Goal: Book appointment/travel/reservation

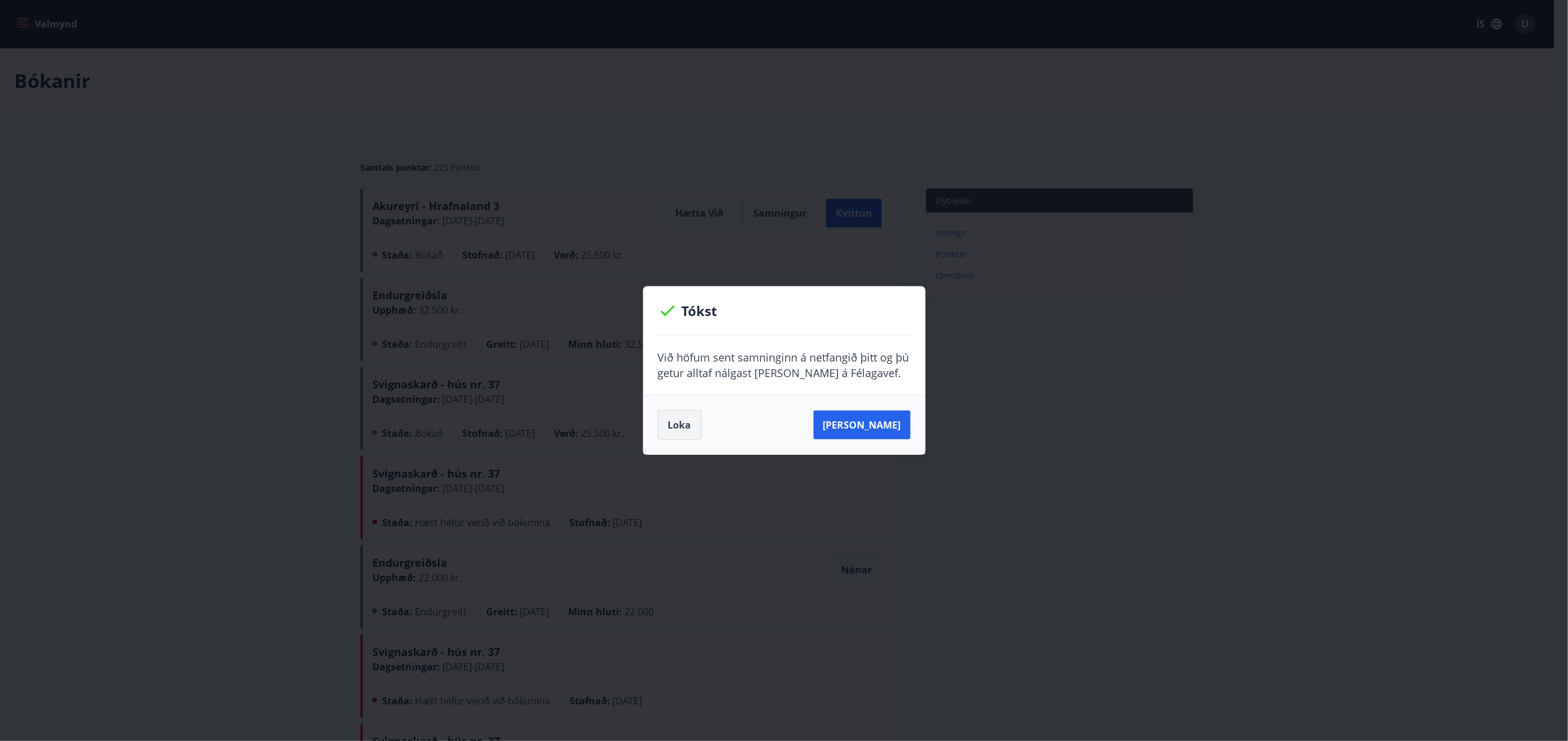
click at [674, 421] on button "Loka" at bounding box center [680, 425] width 44 height 30
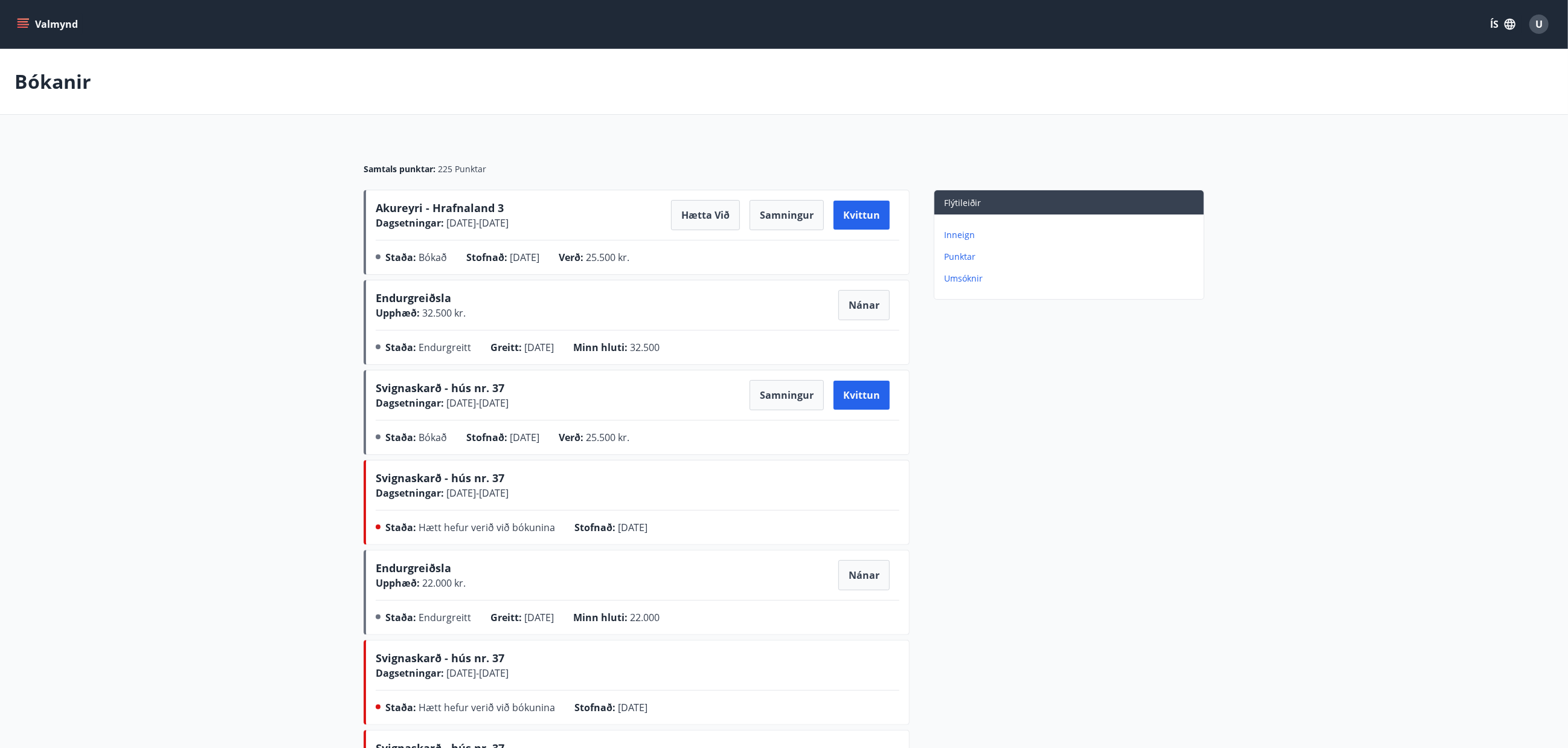
click at [21, 24] on icon "menu" at bounding box center [24, 24] width 13 height 1
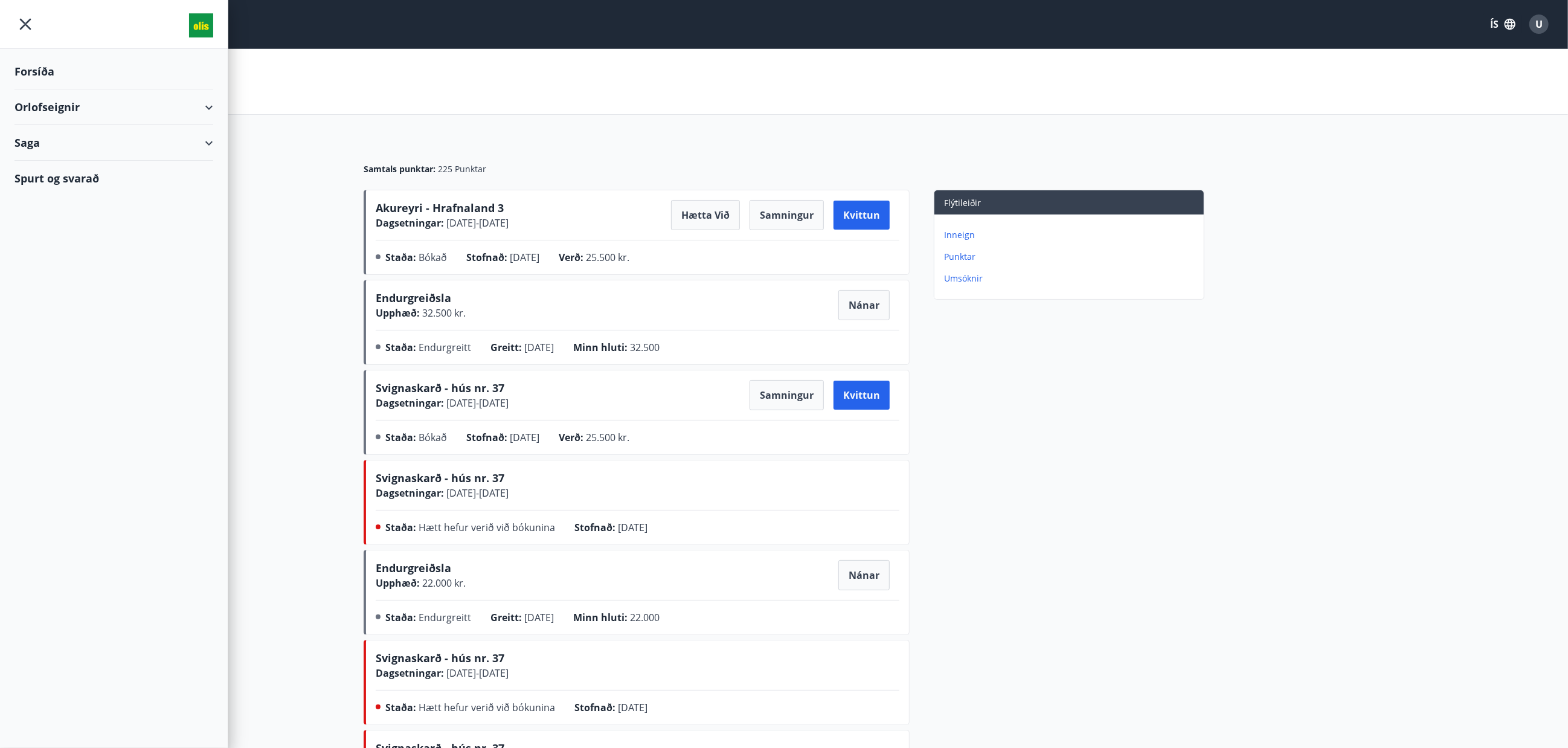
click at [75, 114] on div "Orlofseignir" at bounding box center [114, 107] width 199 height 36
click at [92, 165] on div "Bókunardagatal" at bounding box center [114, 163] width 180 height 25
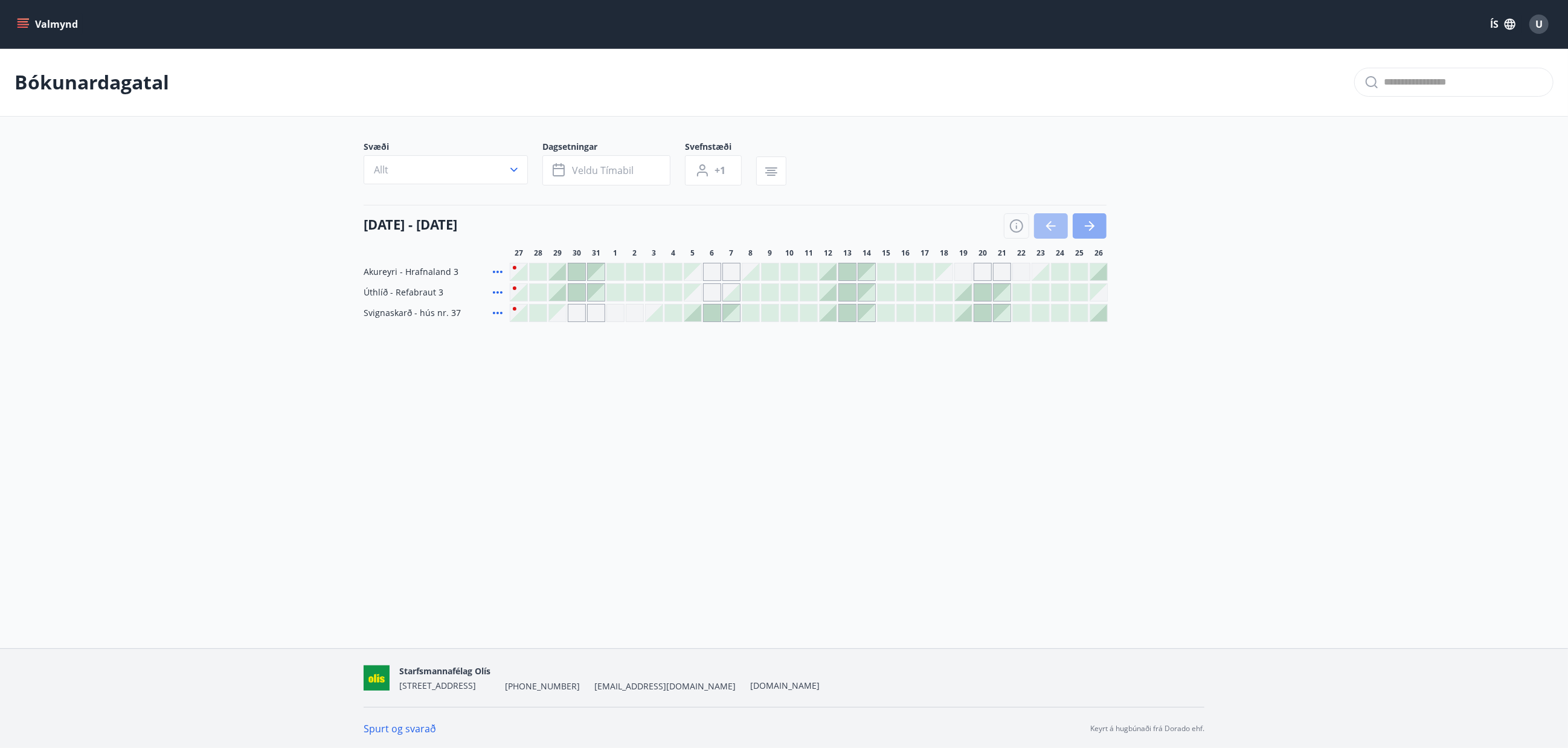
click at [1088, 223] on icon "button" at bounding box center [1090, 226] width 14 height 14
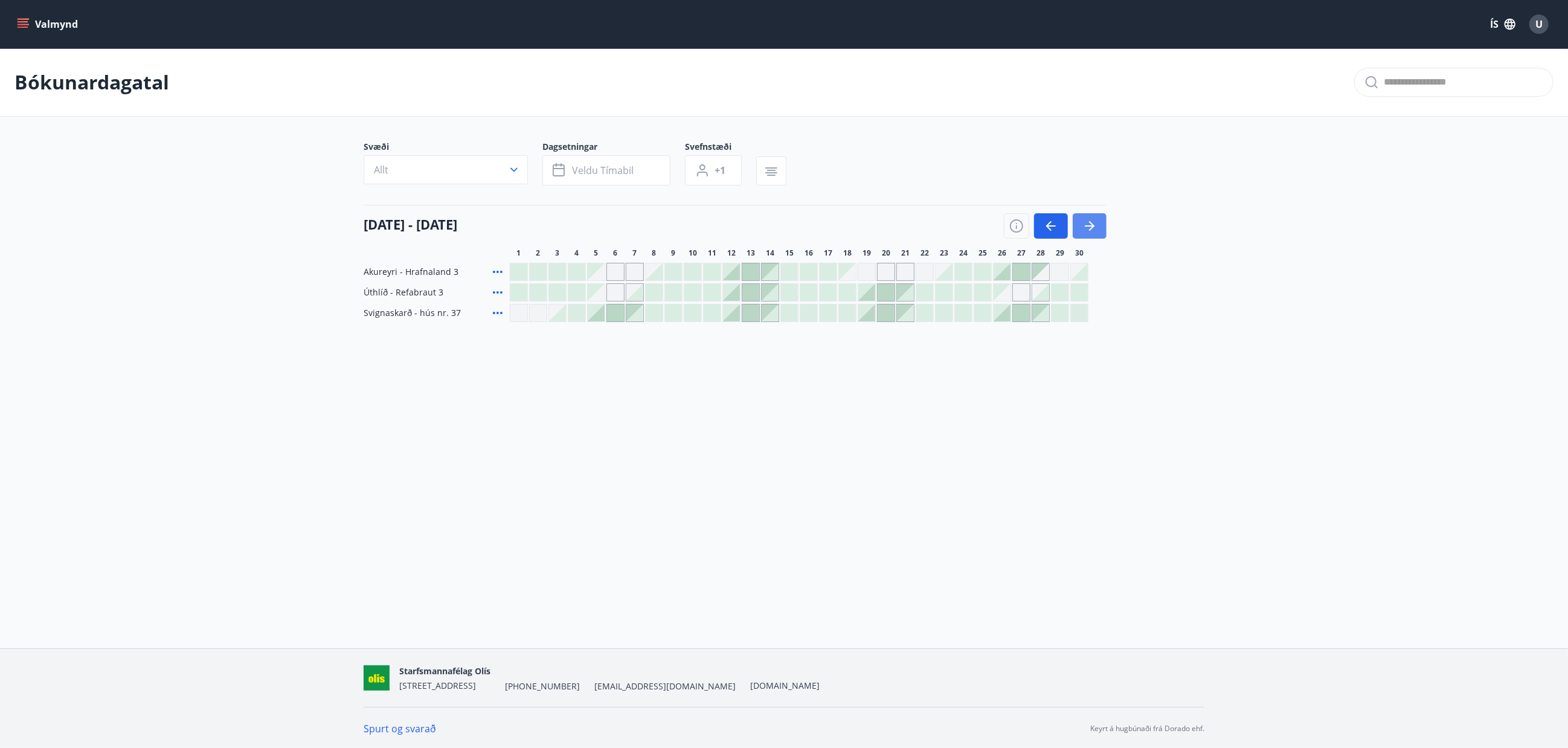
click at [1088, 223] on icon "button" at bounding box center [1090, 226] width 14 height 14
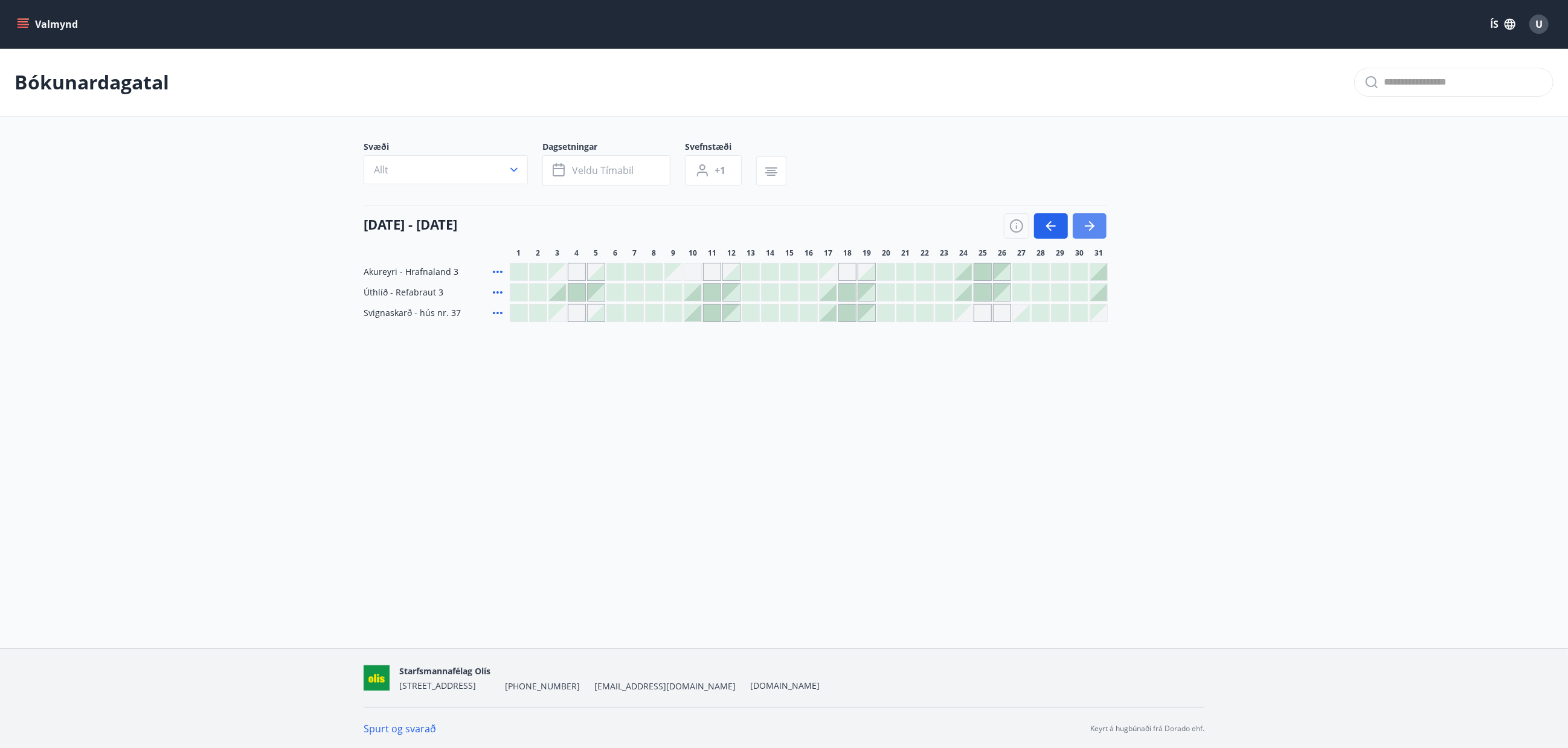
click at [1088, 223] on icon "button" at bounding box center [1090, 226] width 14 height 14
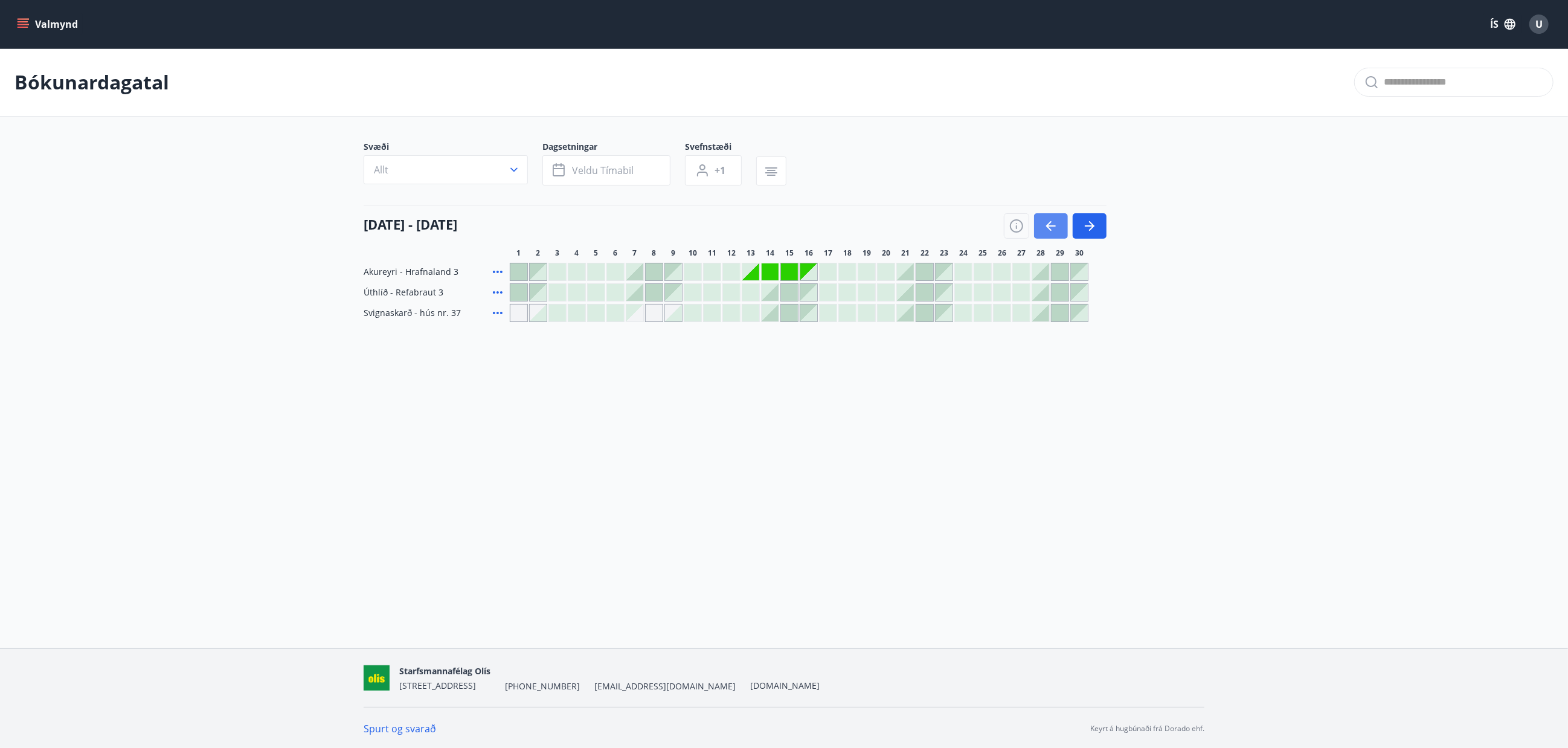
click at [1045, 226] on icon "button" at bounding box center [1051, 226] width 14 height 14
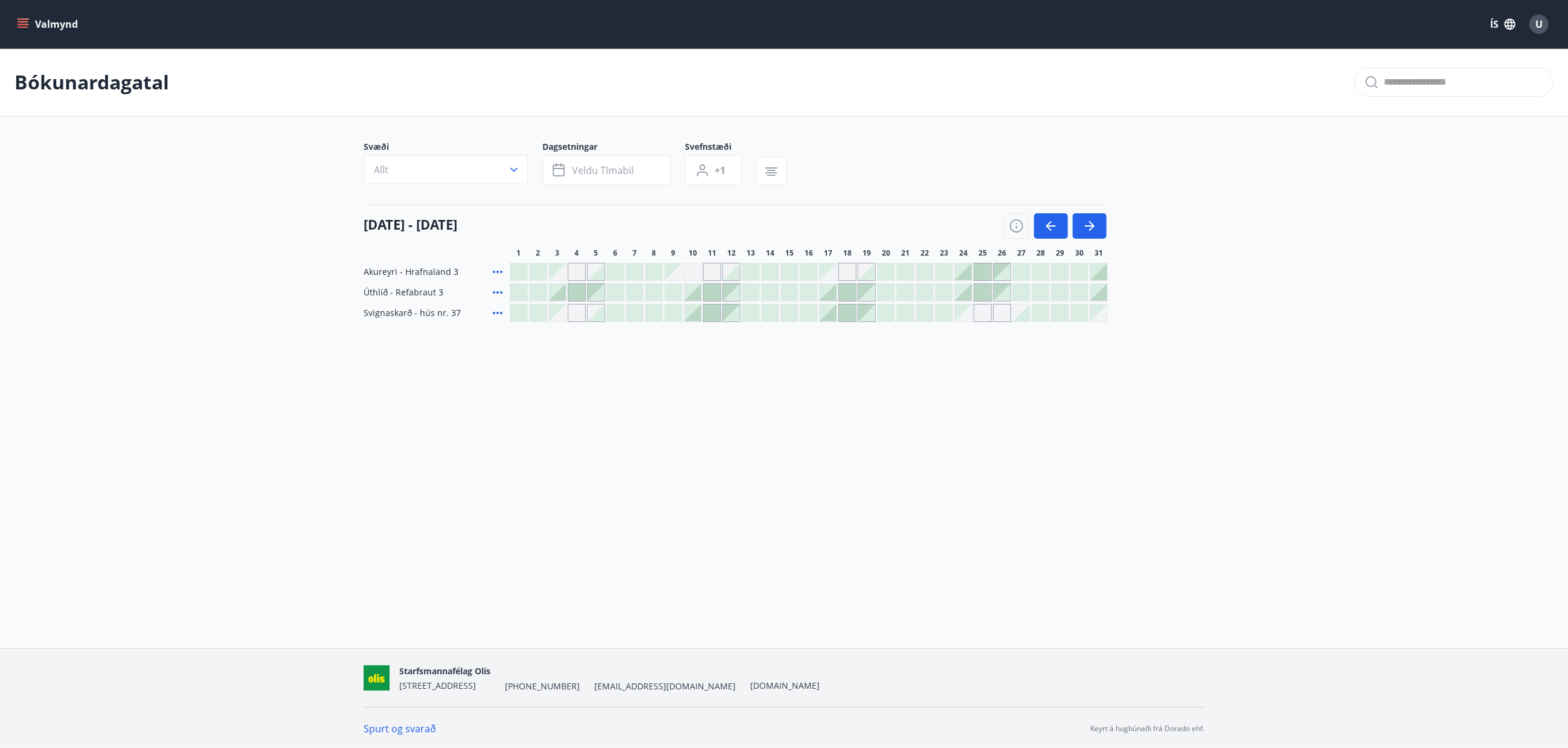
click at [1059, 314] on div at bounding box center [1060, 313] width 17 height 17
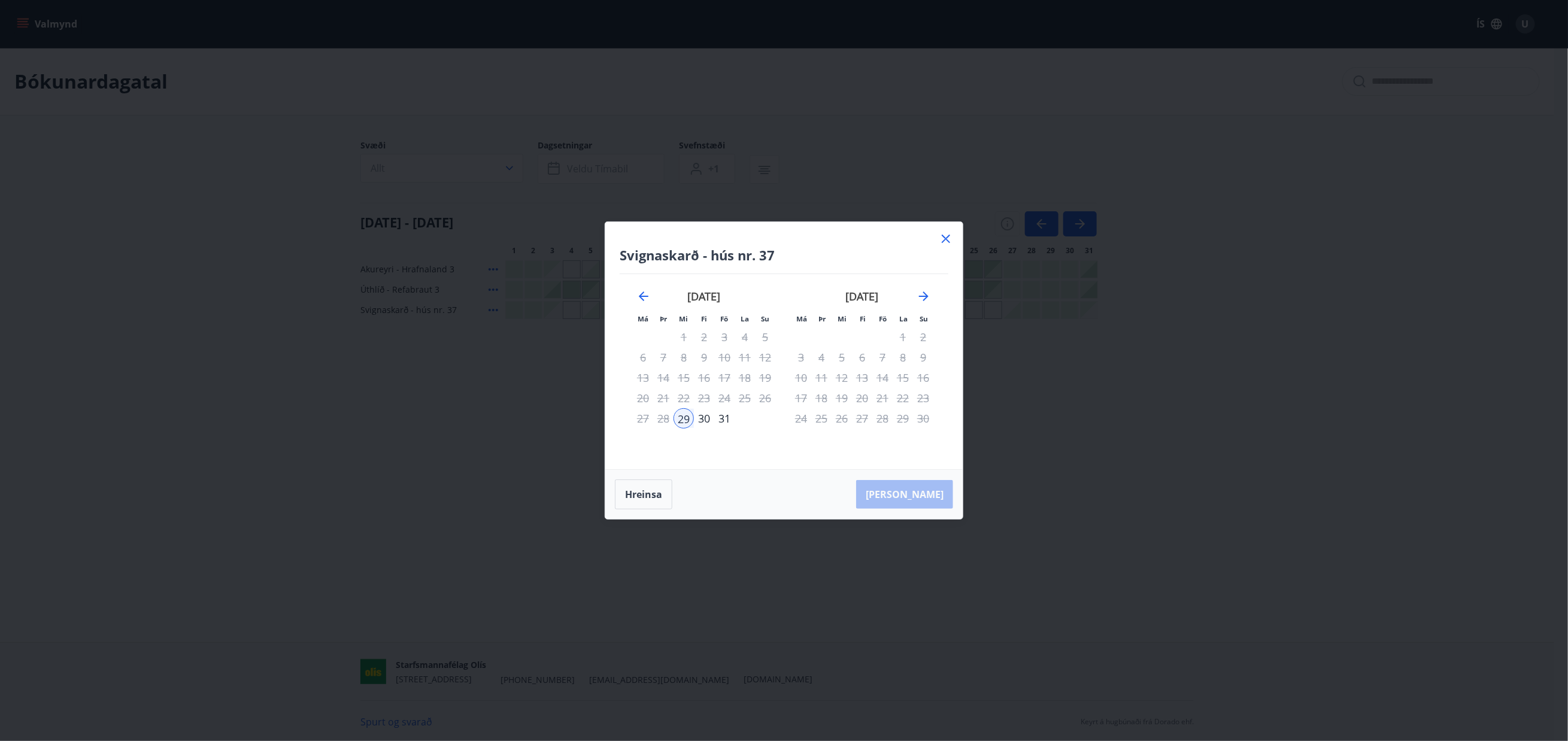
click at [941, 237] on icon at bounding box center [946, 239] width 14 height 14
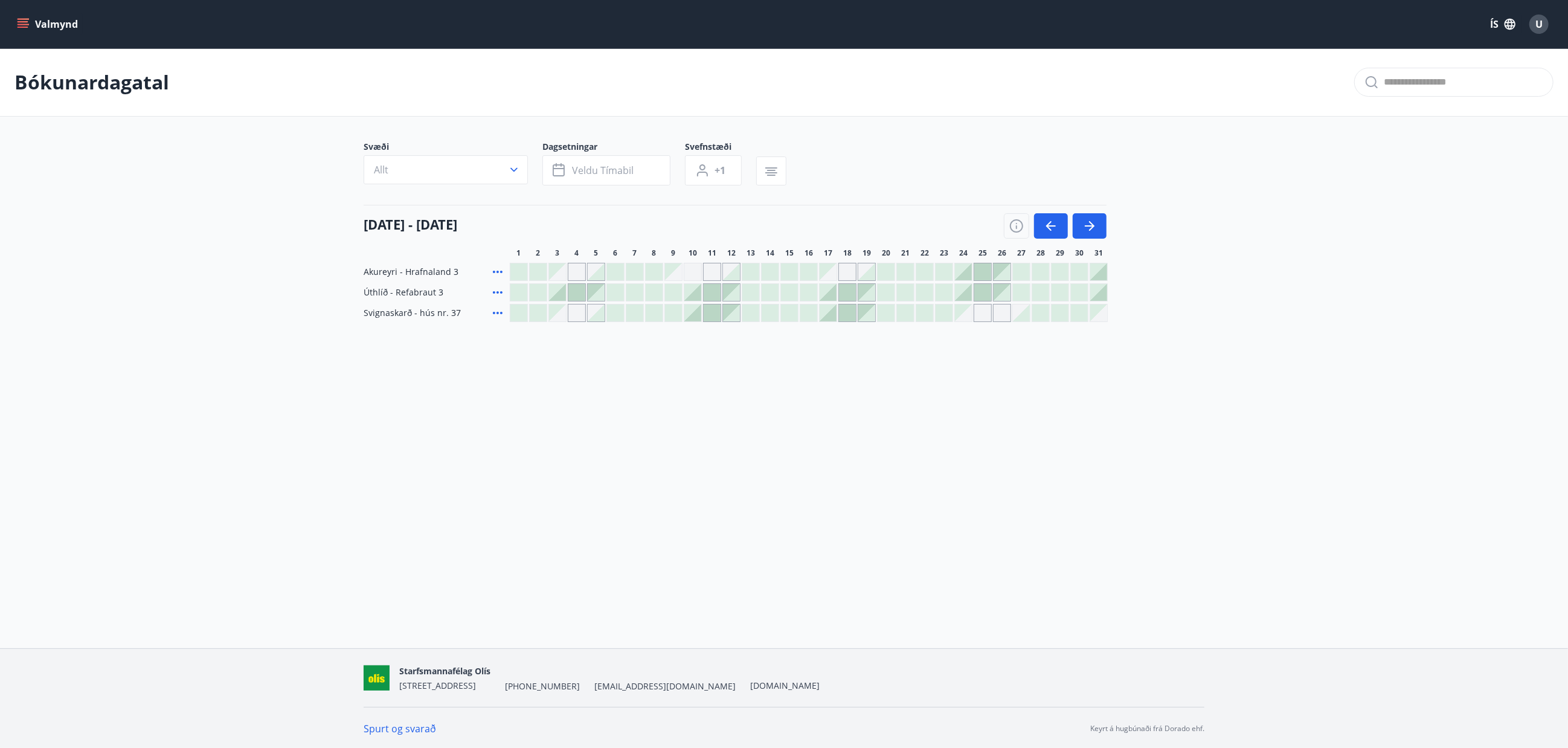
click at [1076, 268] on div at bounding box center [1080, 272] width 17 height 17
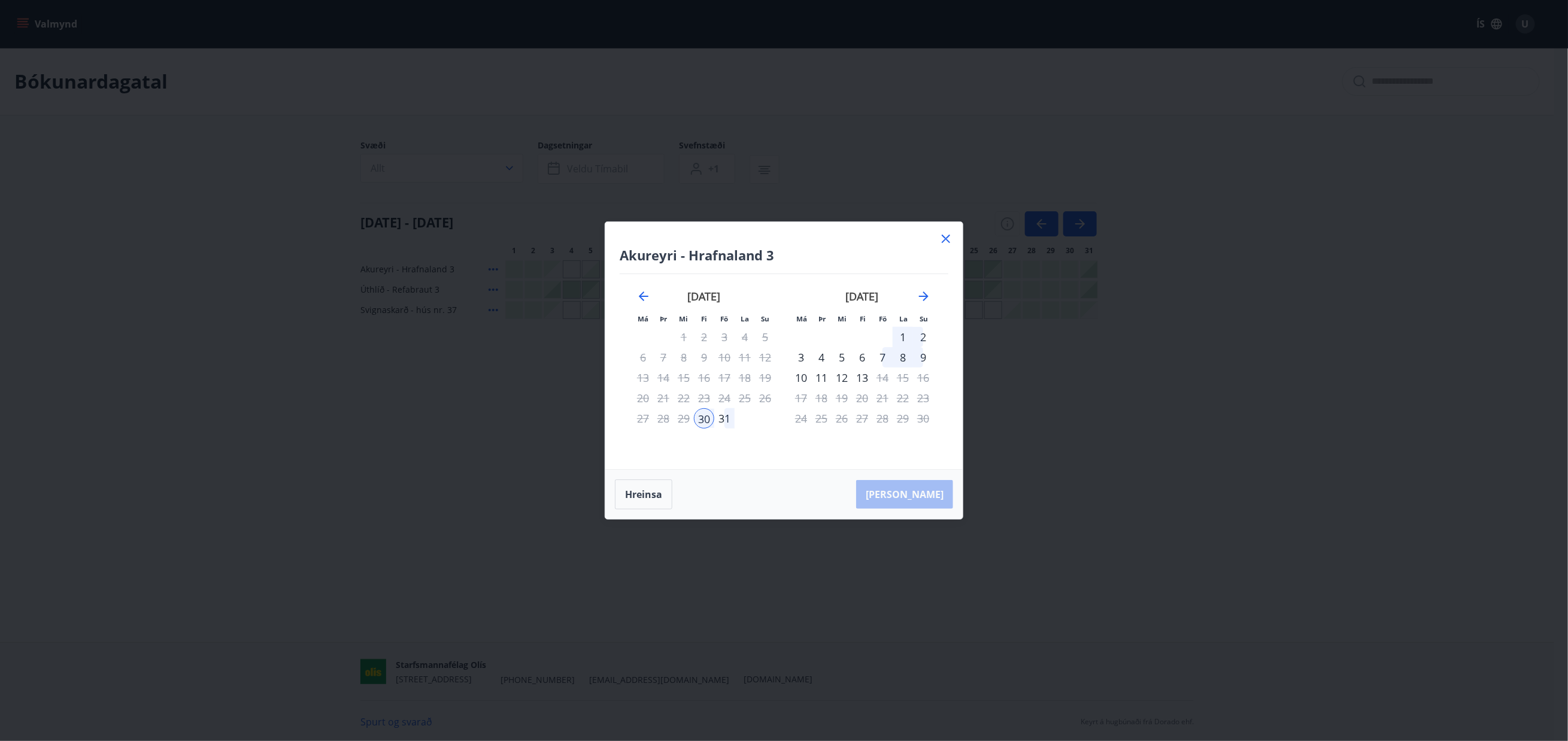
click at [924, 333] on div "2" at bounding box center [923, 337] width 20 height 20
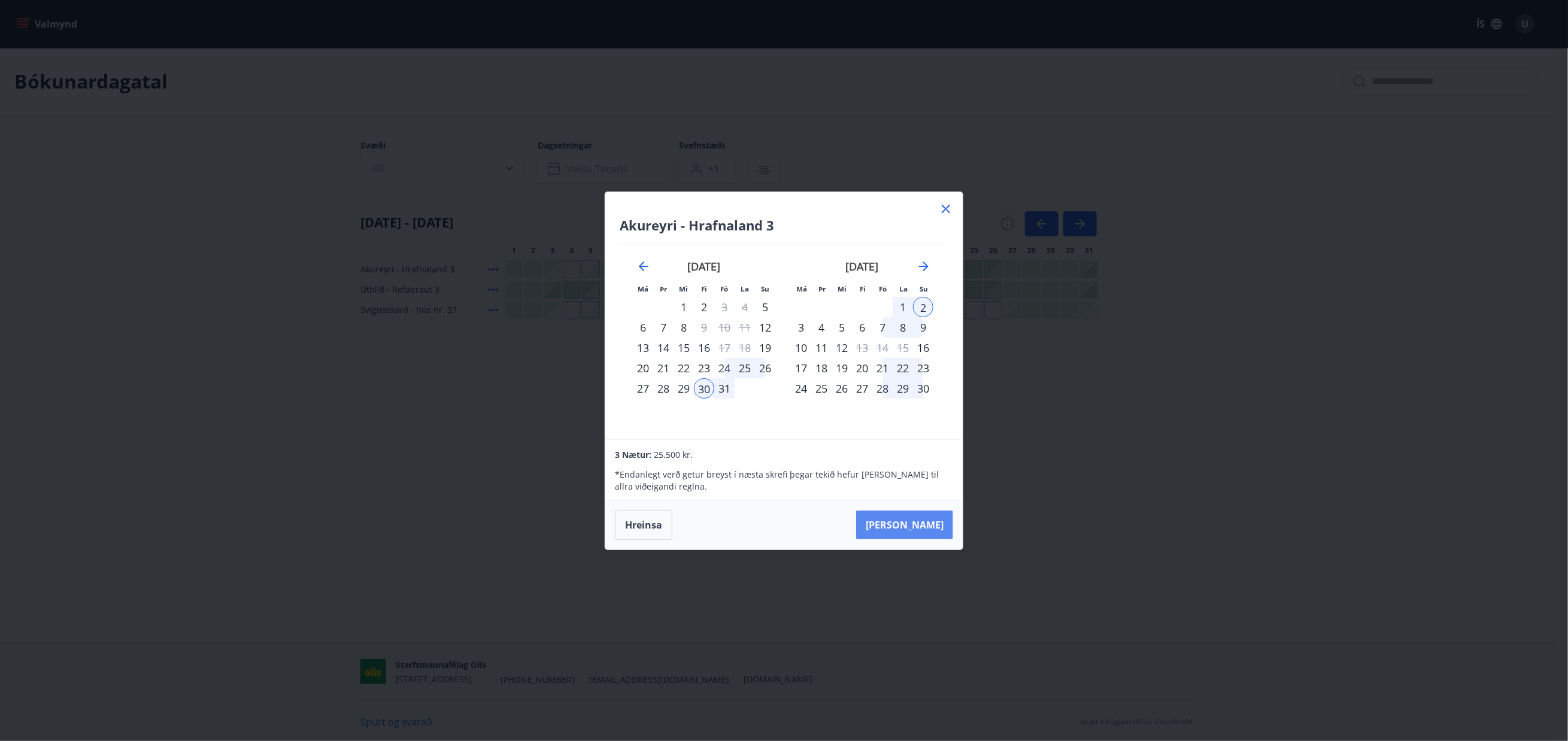
click at [902, 524] on button "[PERSON_NAME]" at bounding box center [905, 525] width 97 height 28
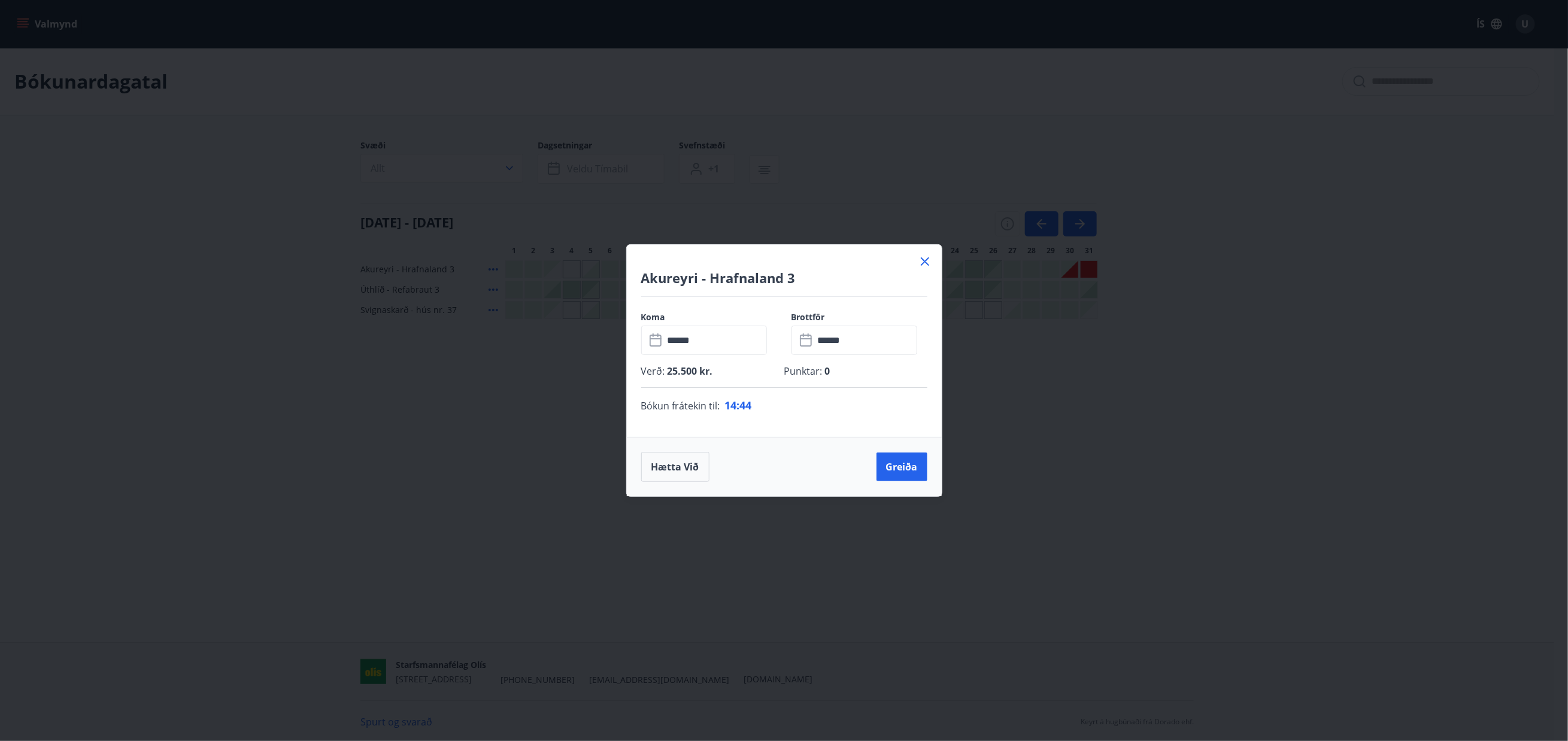
click at [708, 338] on input "******" at bounding box center [715, 340] width 103 height 29
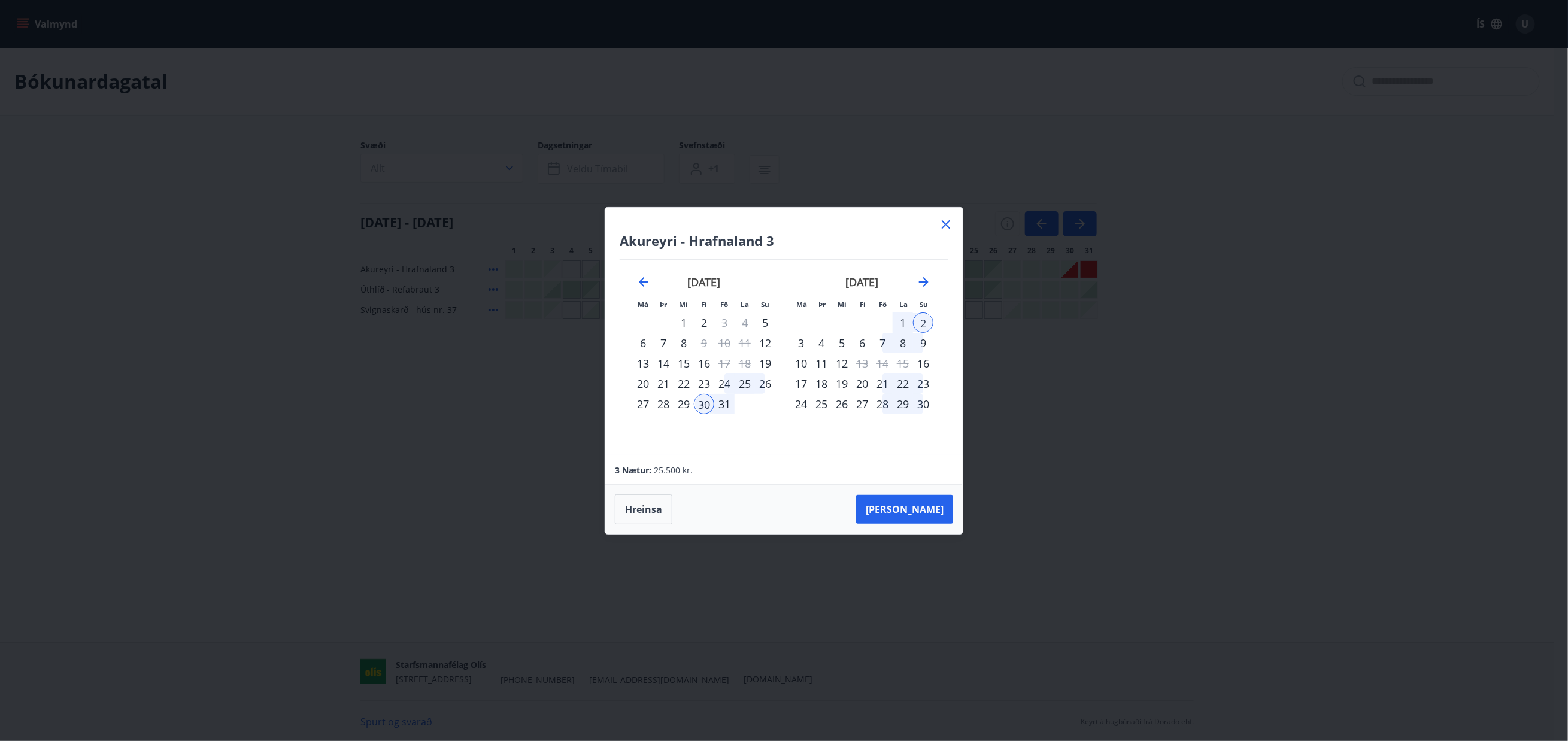
click at [684, 403] on div "29" at bounding box center [684, 404] width 20 height 20
click at [917, 317] on div "2" at bounding box center [923, 322] width 20 height 20
click at [933, 511] on button "[PERSON_NAME]" at bounding box center [905, 509] width 97 height 28
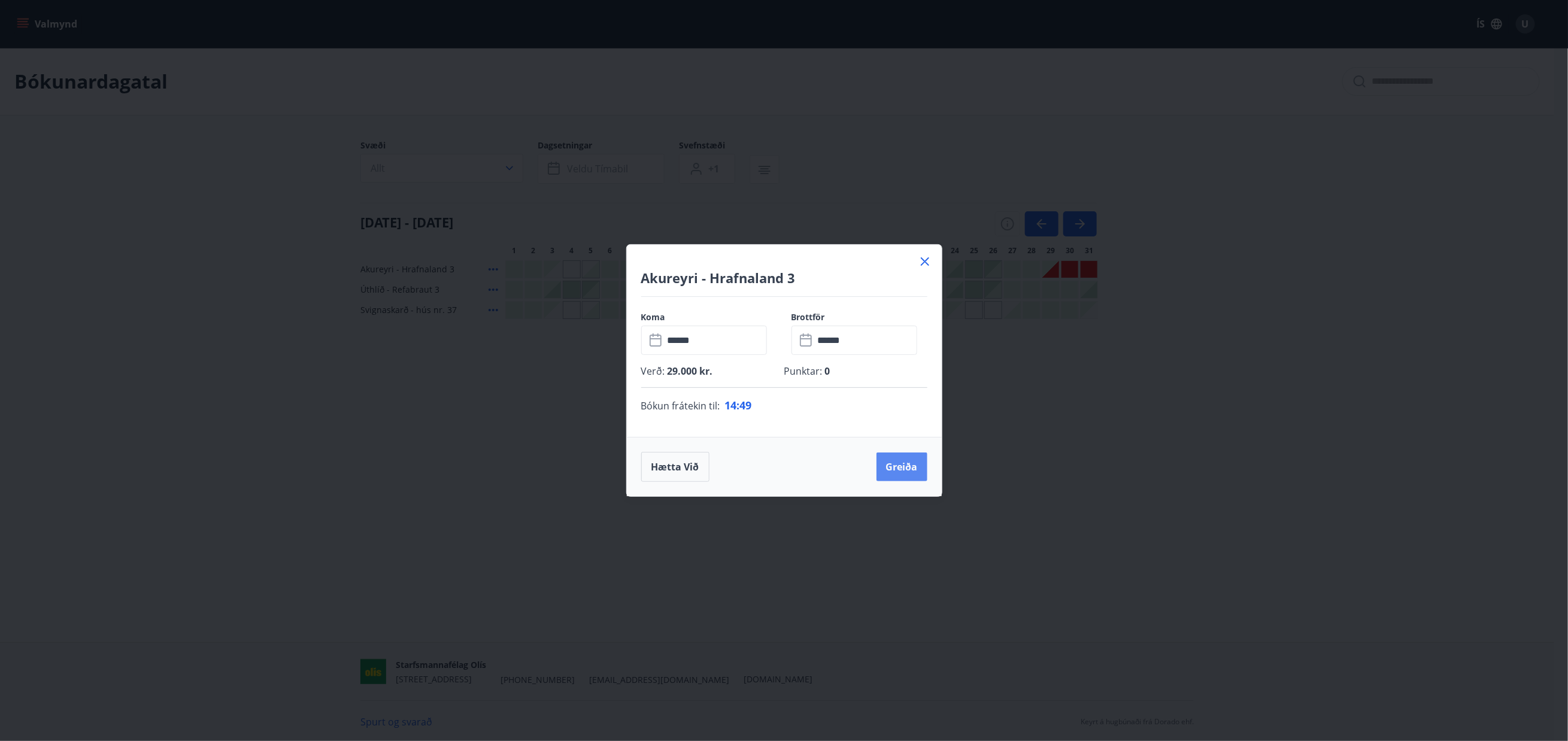
click at [908, 472] on button "Greiða" at bounding box center [902, 467] width 51 height 28
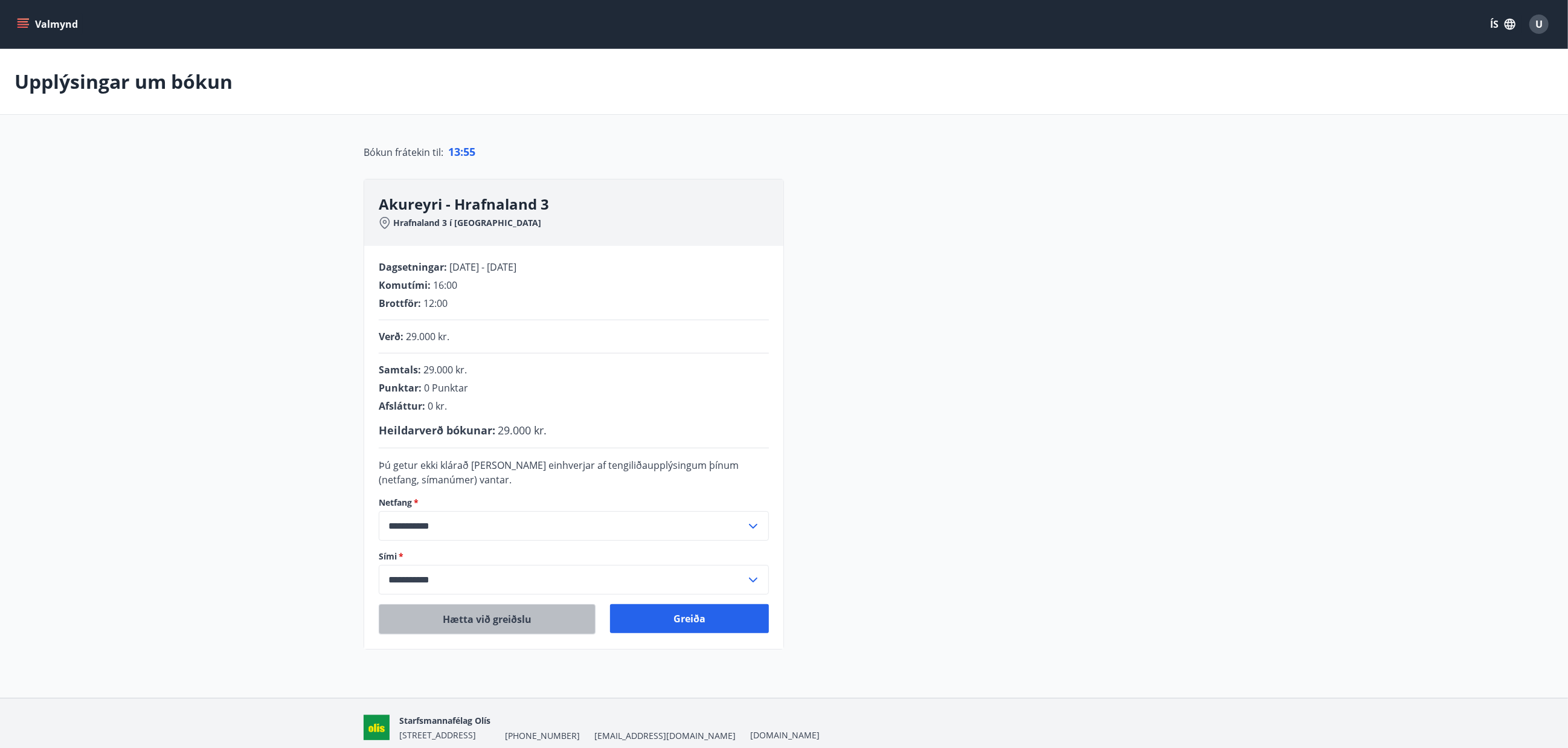
click at [495, 629] on button "Hætta við greiðslu" at bounding box center [487, 619] width 217 height 30
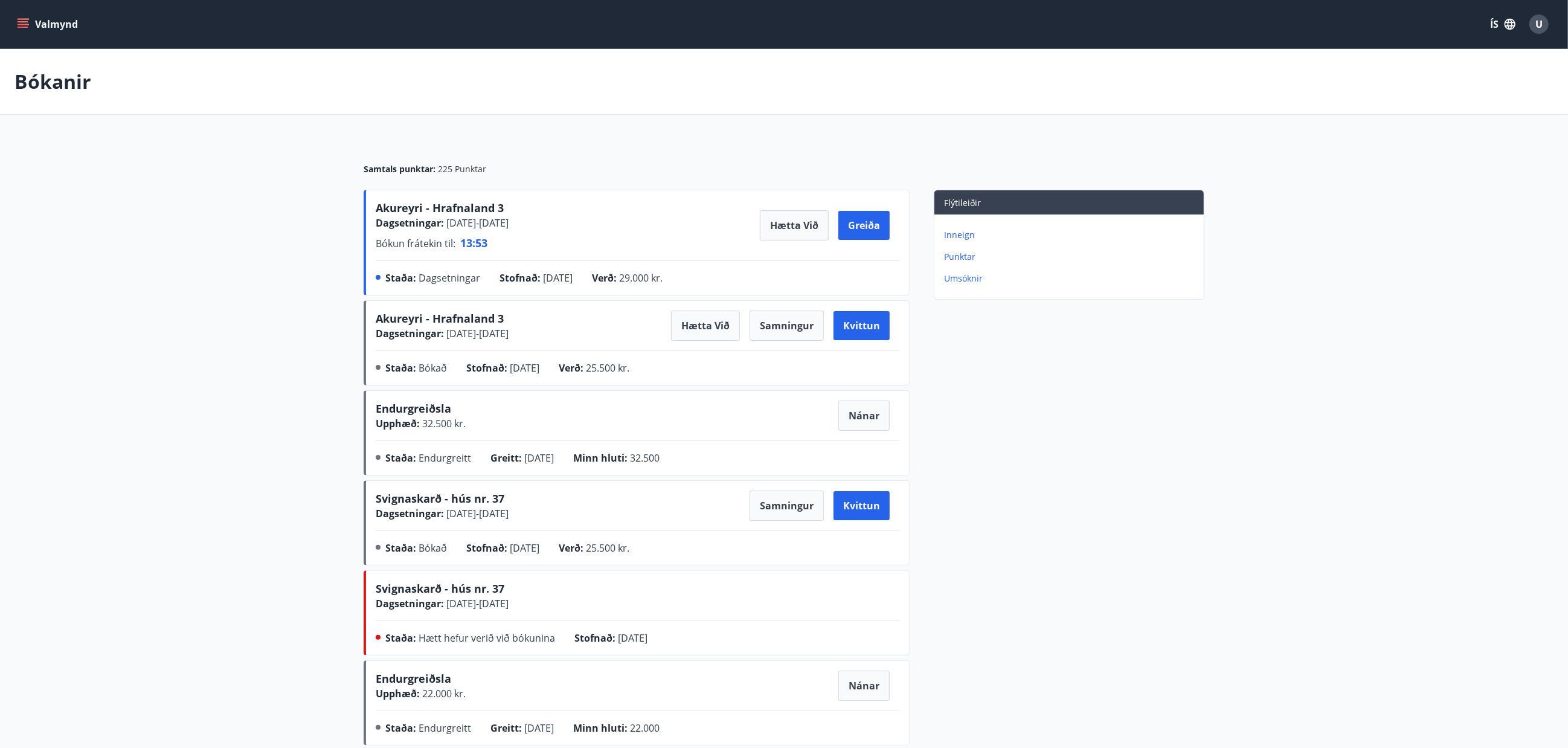
click at [21, 24] on icon "menu" at bounding box center [24, 24] width 13 height 1
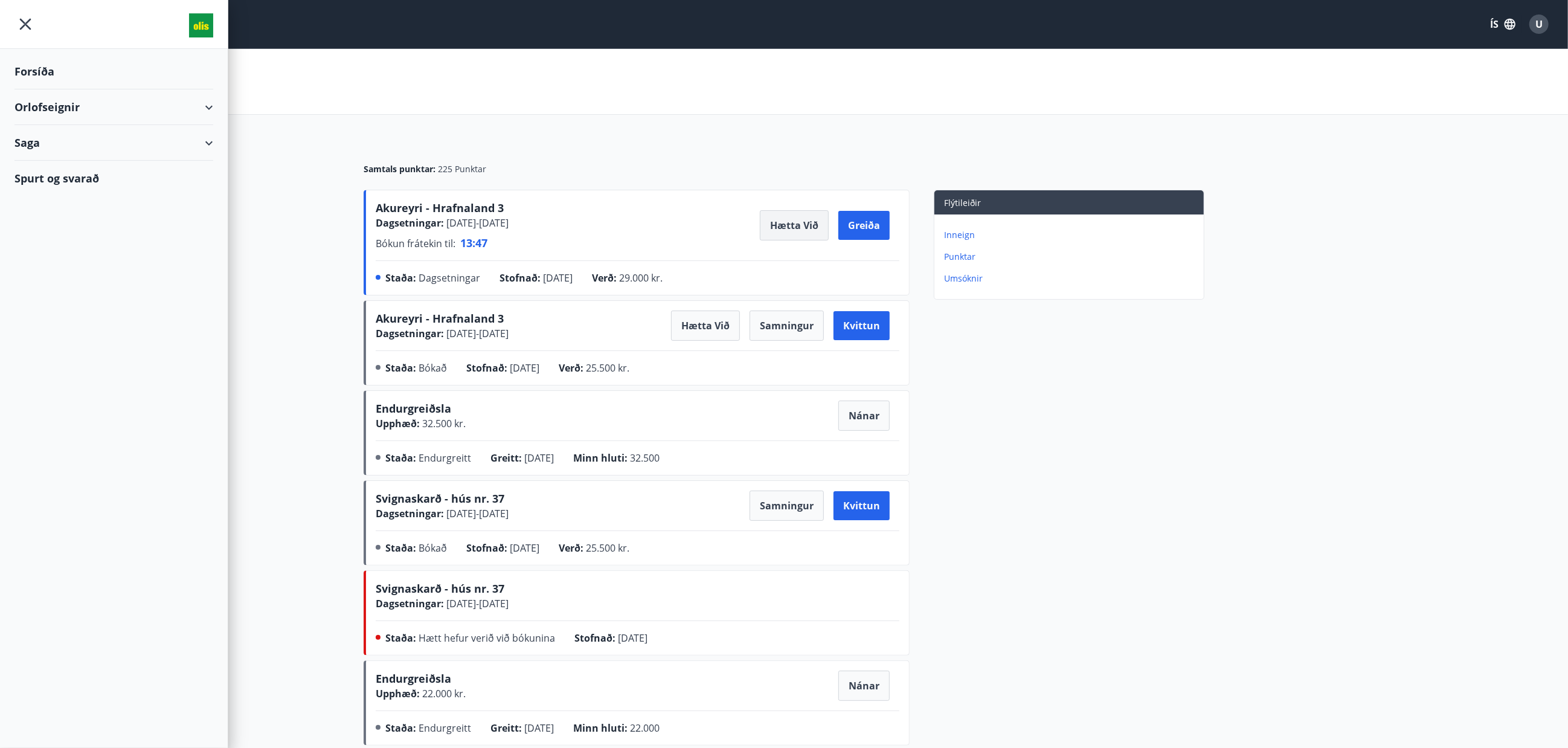
click at [790, 229] on button "Hætta við" at bounding box center [794, 225] width 69 height 30
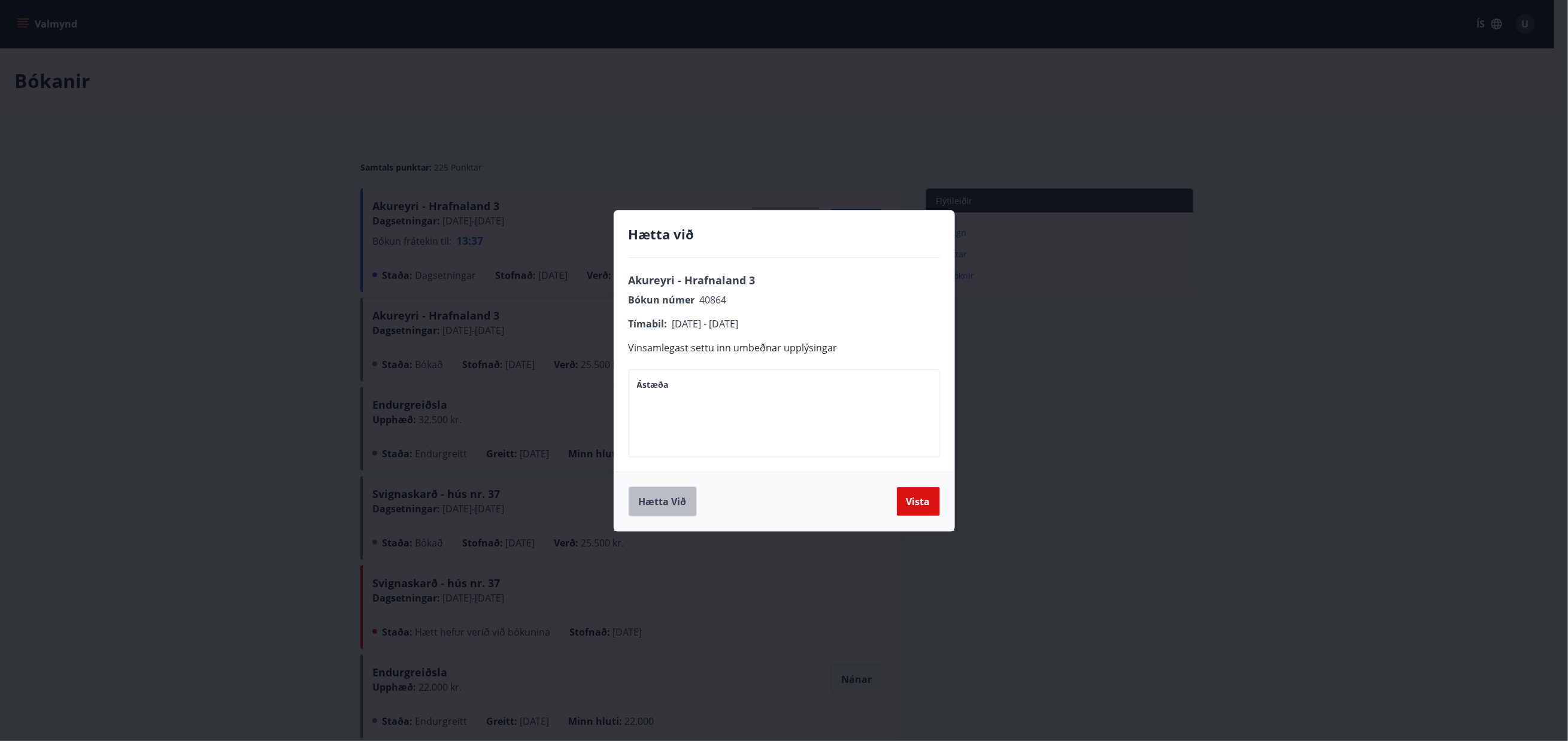
click at [674, 498] on button "Hætta við" at bounding box center [662, 502] width 68 height 30
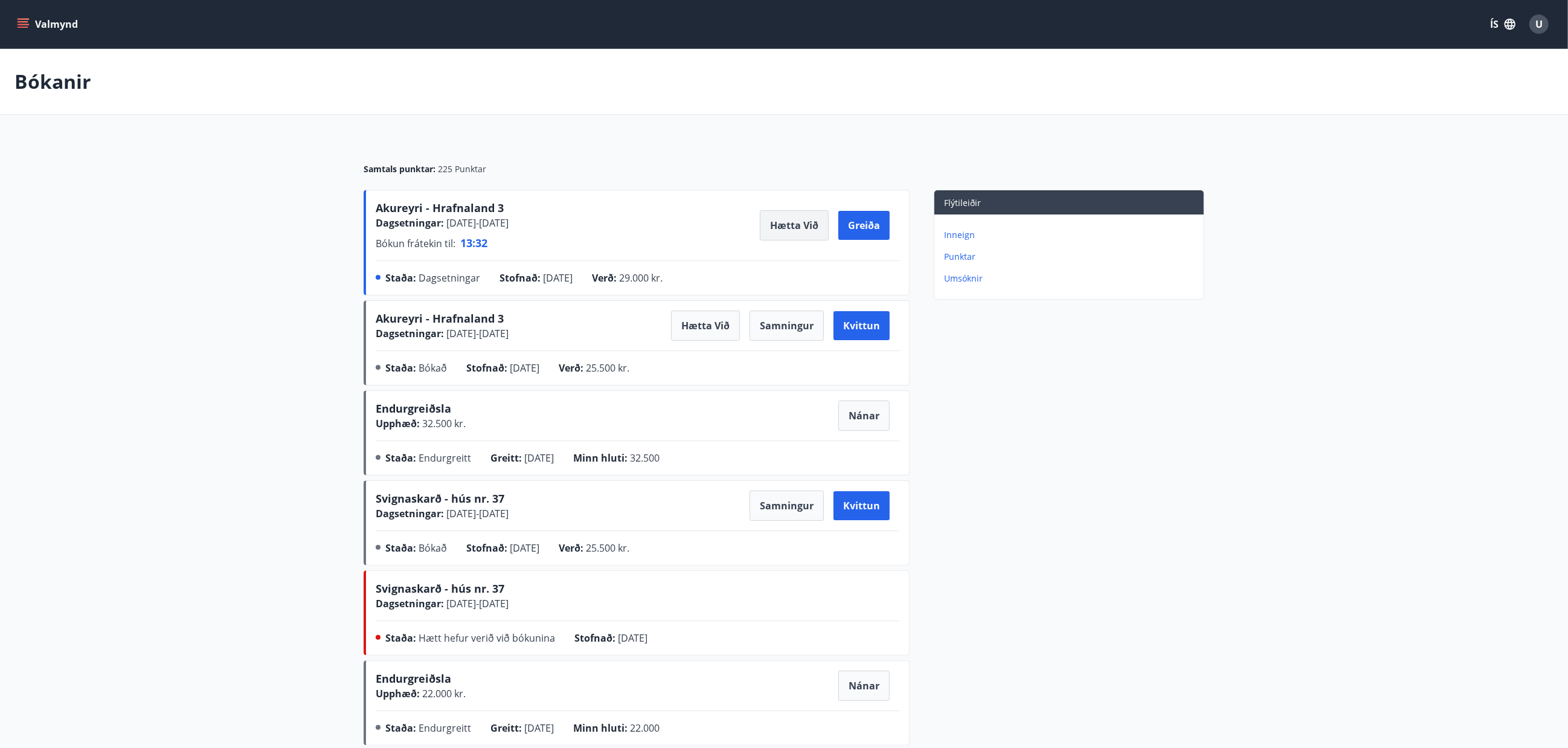
click at [785, 225] on button "Hætta við" at bounding box center [794, 225] width 69 height 30
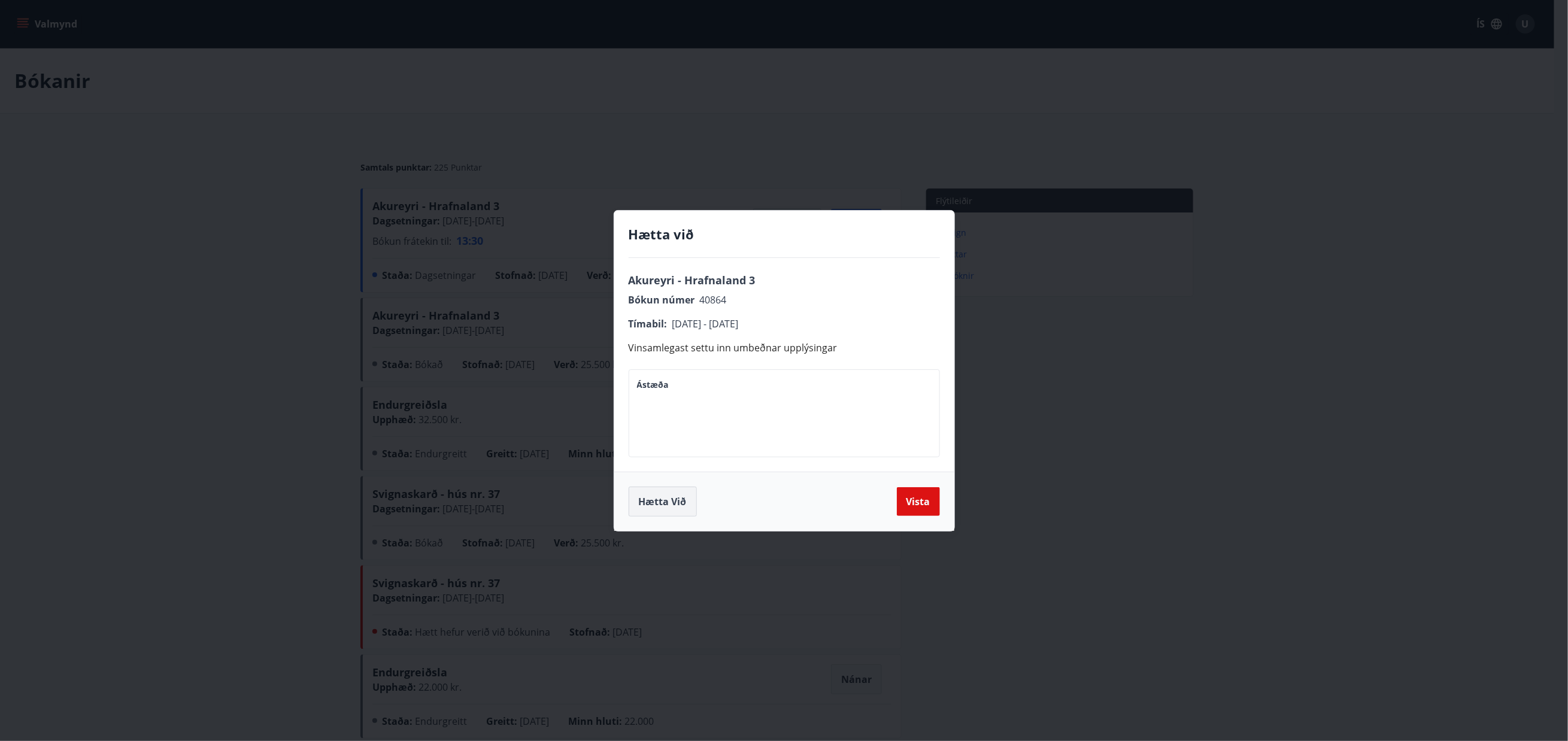
click at [658, 500] on button "Hætta við" at bounding box center [662, 502] width 68 height 30
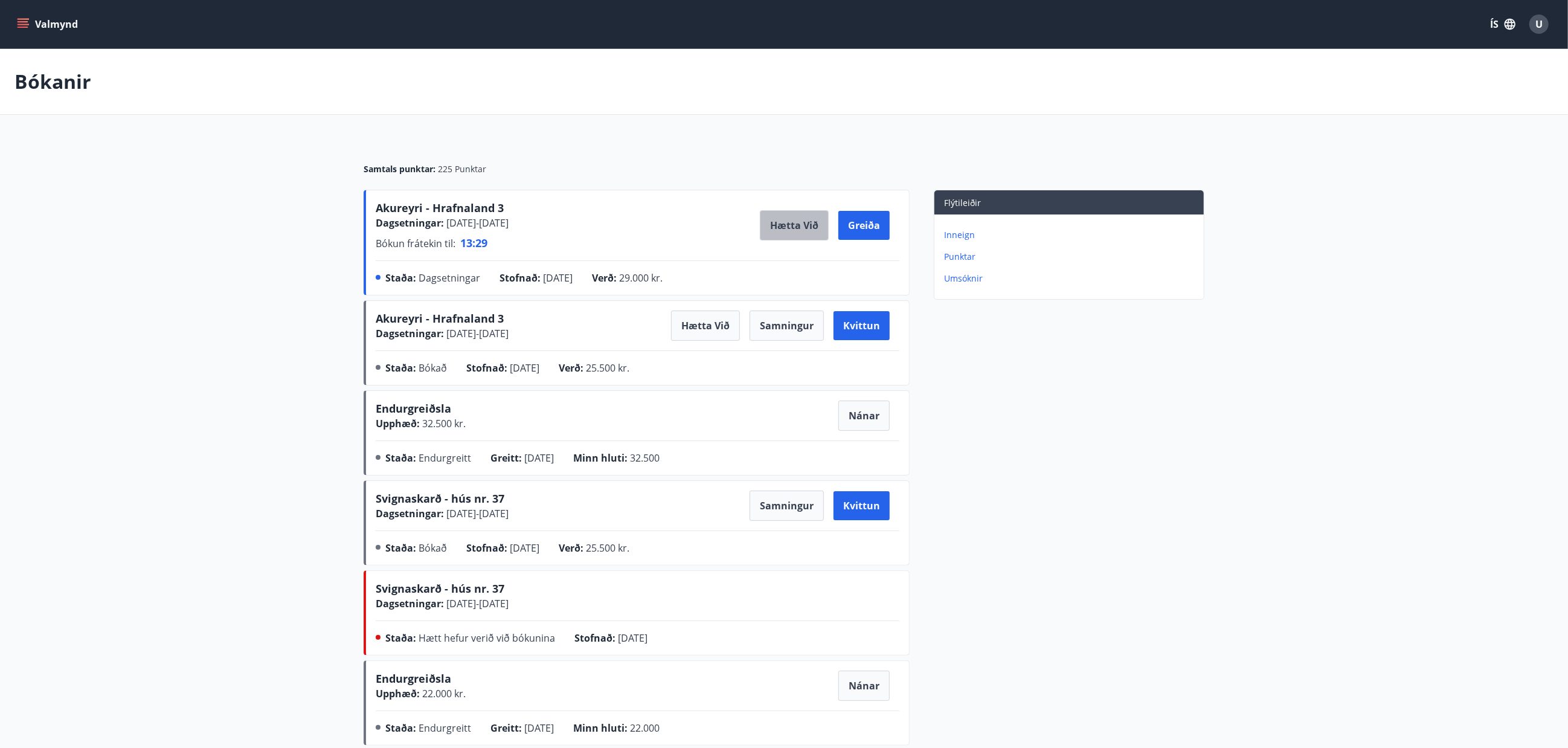
click at [803, 221] on button "Hætta við" at bounding box center [794, 225] width 69 height 30
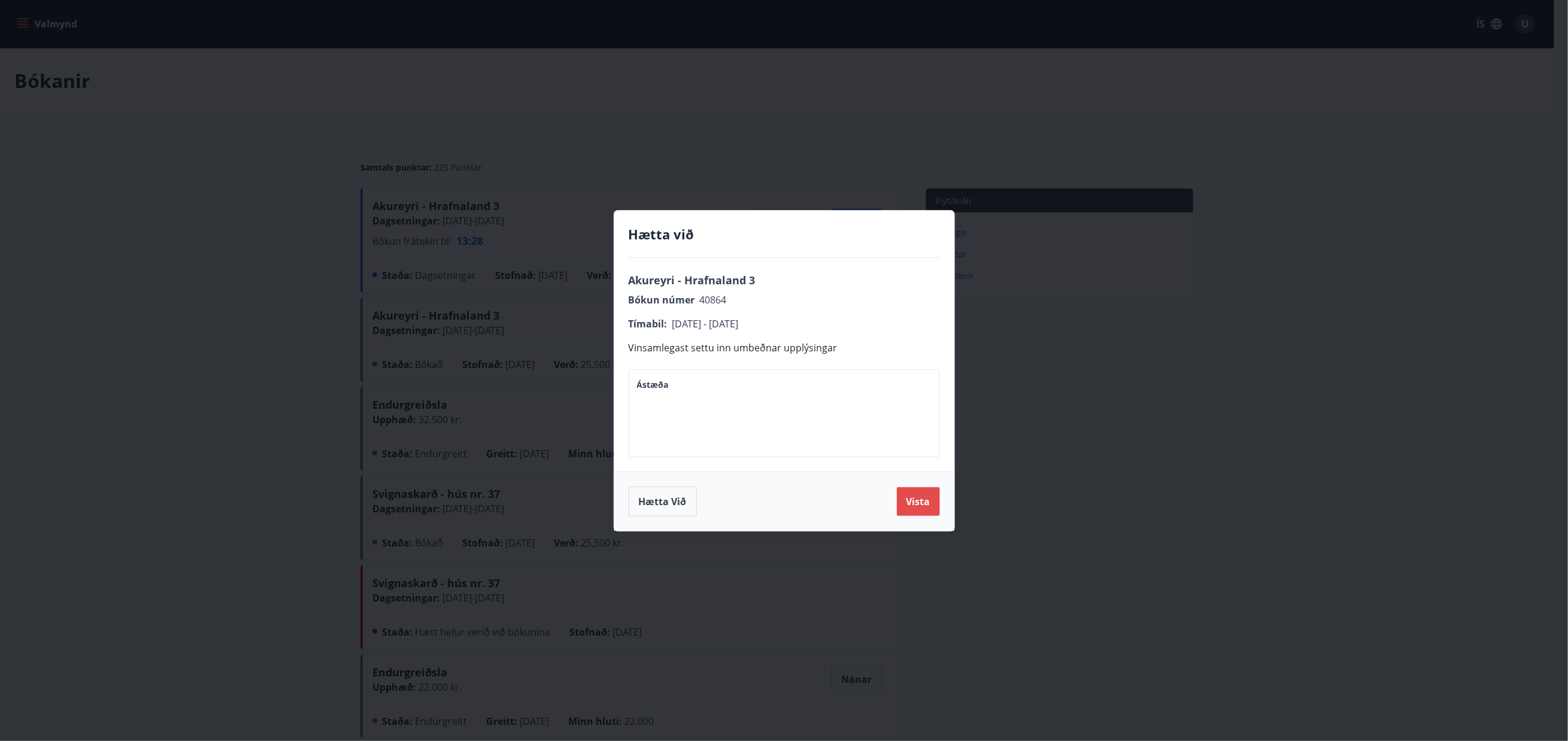
click at [919, 503] on button "Vista" at bounding box center [919, 502] width 43 height 28
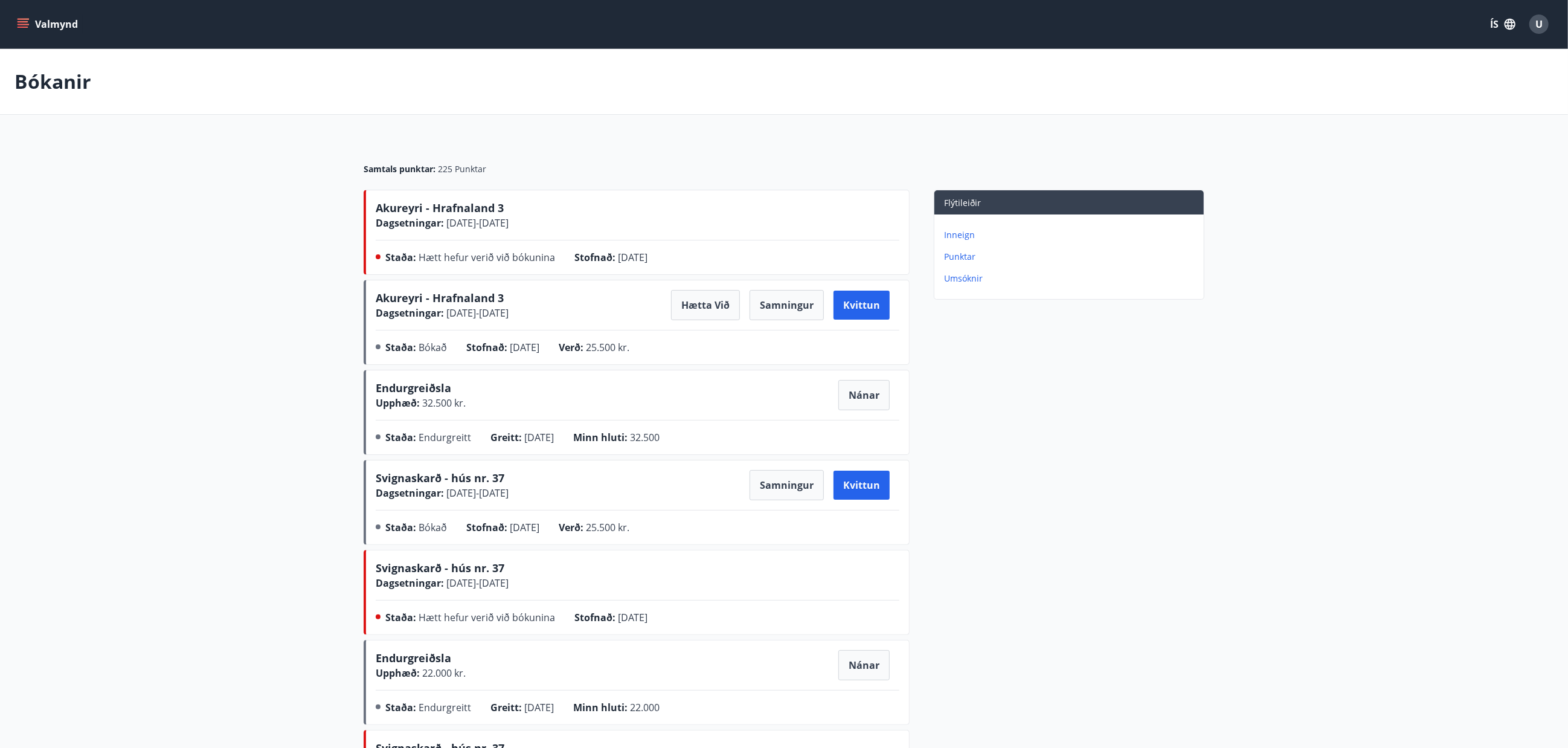
click at [23, 11] on div "Valmynd ÍS U" at bounding box center [784, 24] width 1539 height 29
click at [22, 20] on icon "menu" at bounding box center [24, 20] width 13 height 1
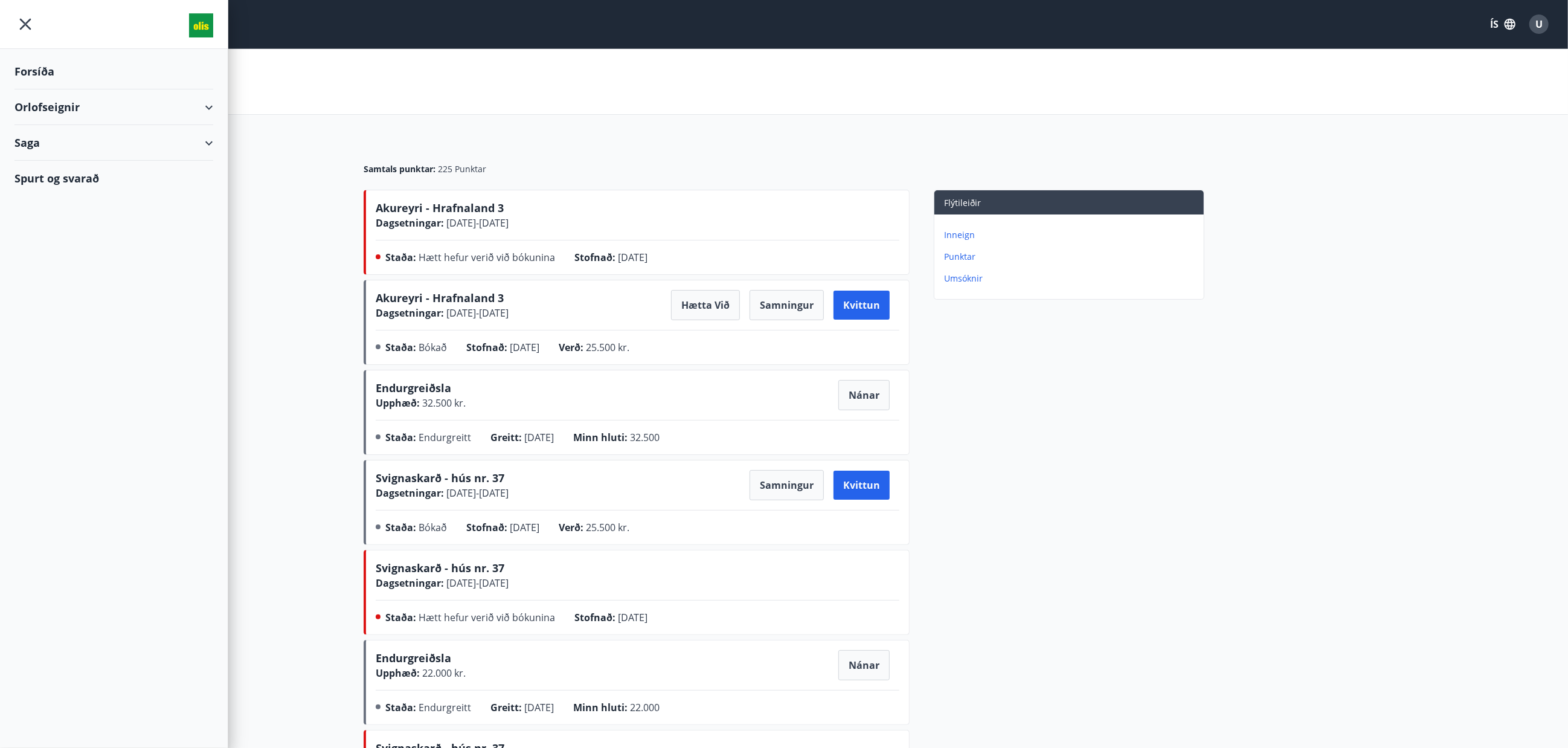
click at [205, 112] on div "Orlofseignir" at bounding box center [114, 107] width 199 height 36
click at [101, 162] on div "Bókunardagatal" at bounding box center [114, 163] width 180 height 25
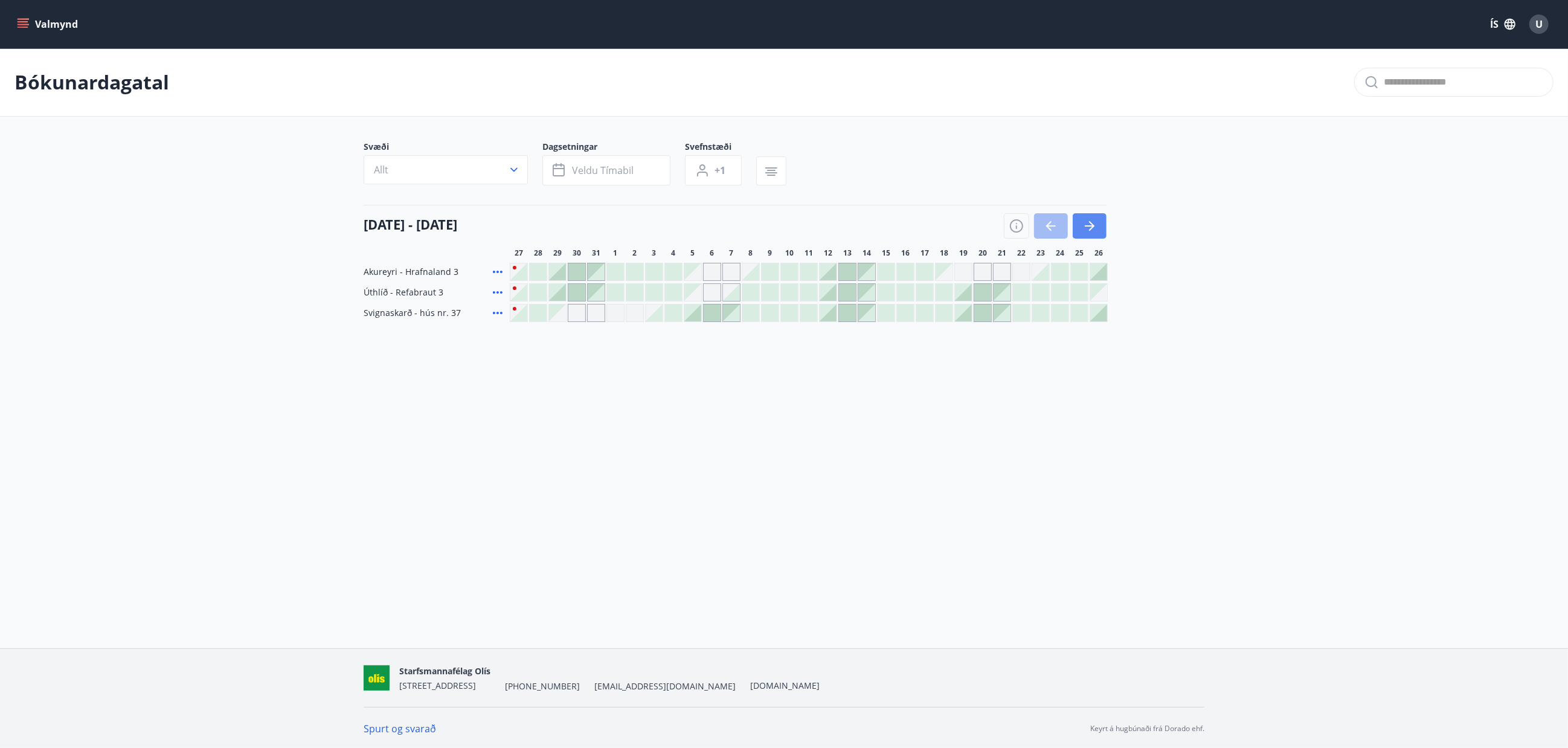
click at [1090, 225] on icon "button" at bounding box center [1090, 226] width 14 height 14
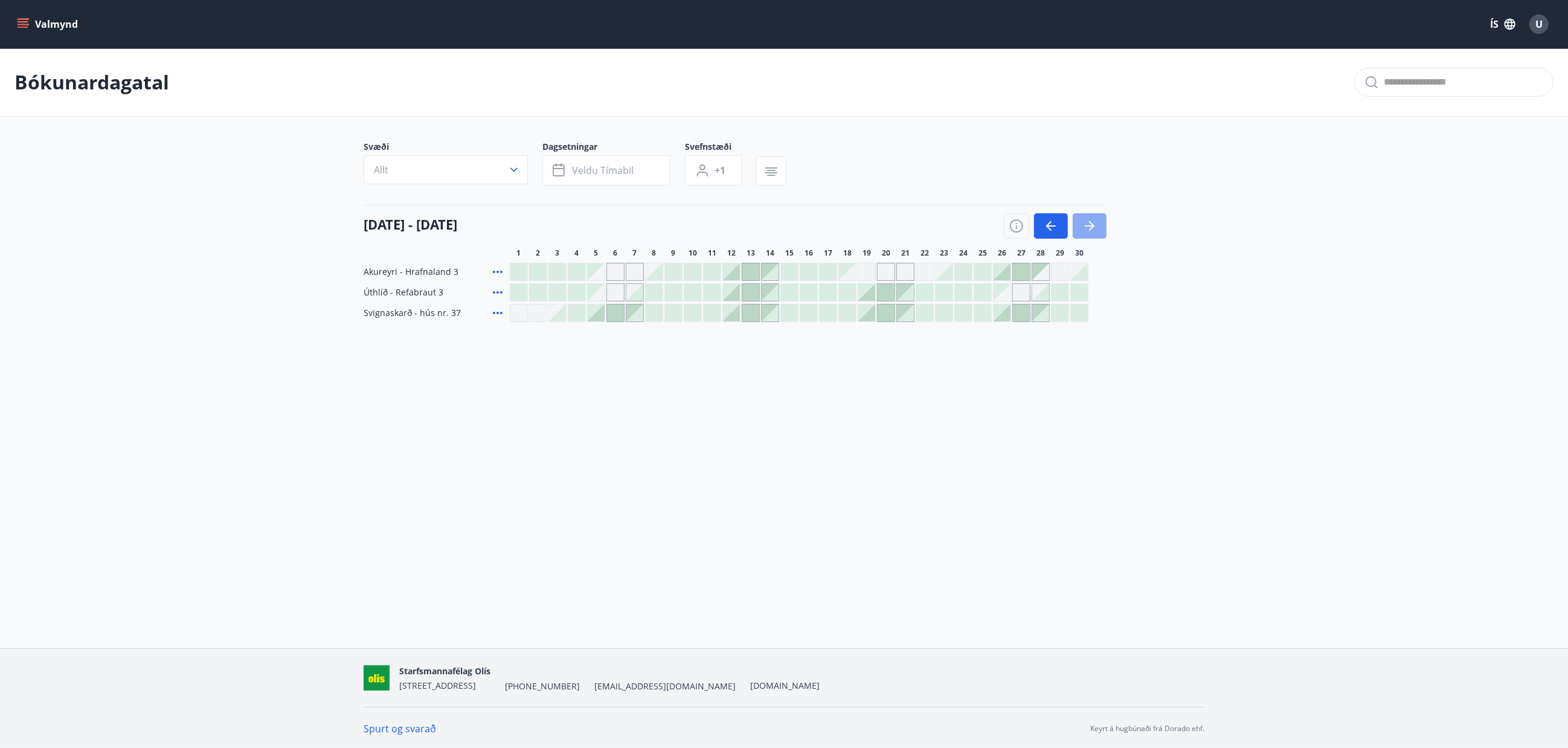
click at [1090, 225] on icon "button" at bounding box center [1090, 226] width 14 height 14
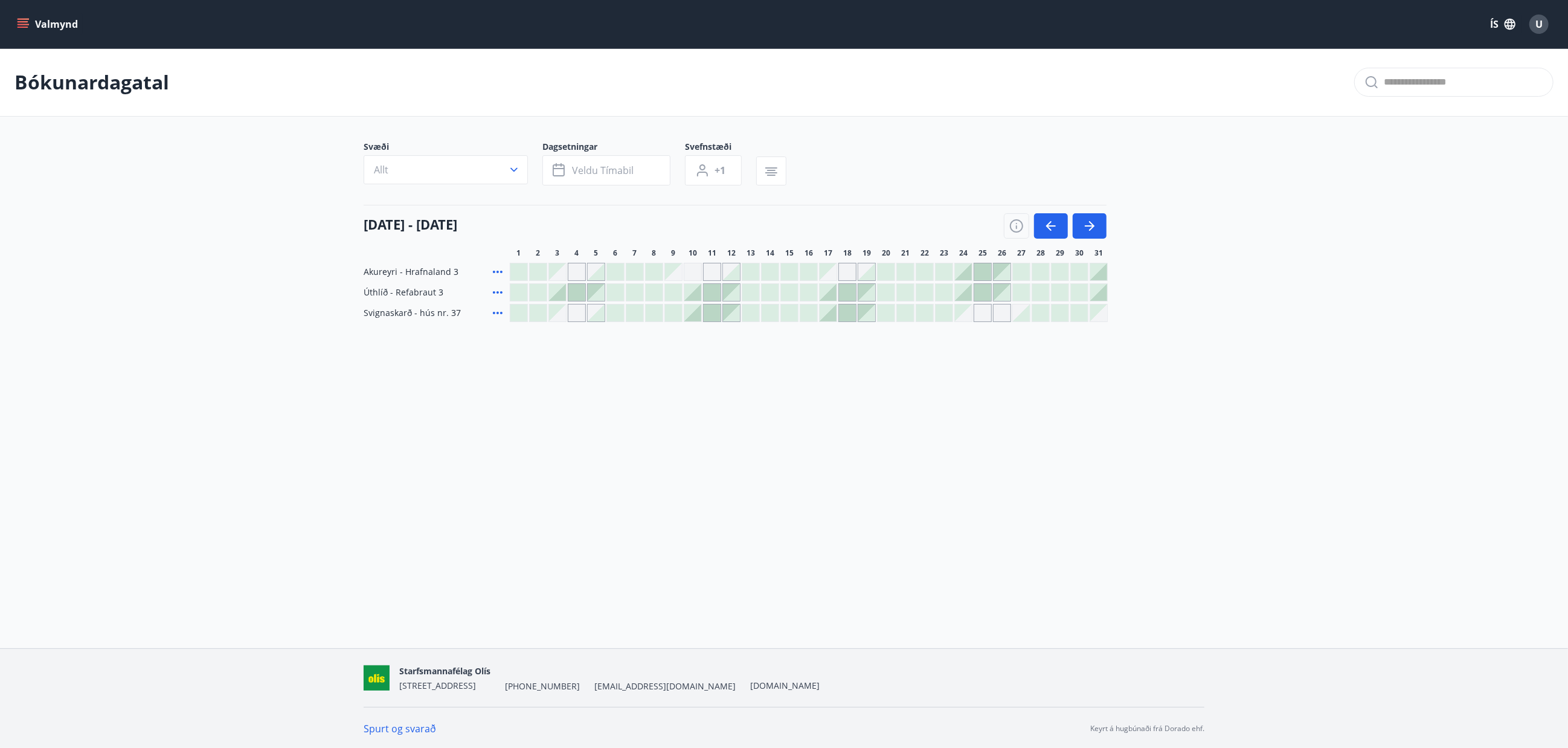
click at [1077, 273] on div at bounding box center [1080, 272] width 17 height 17
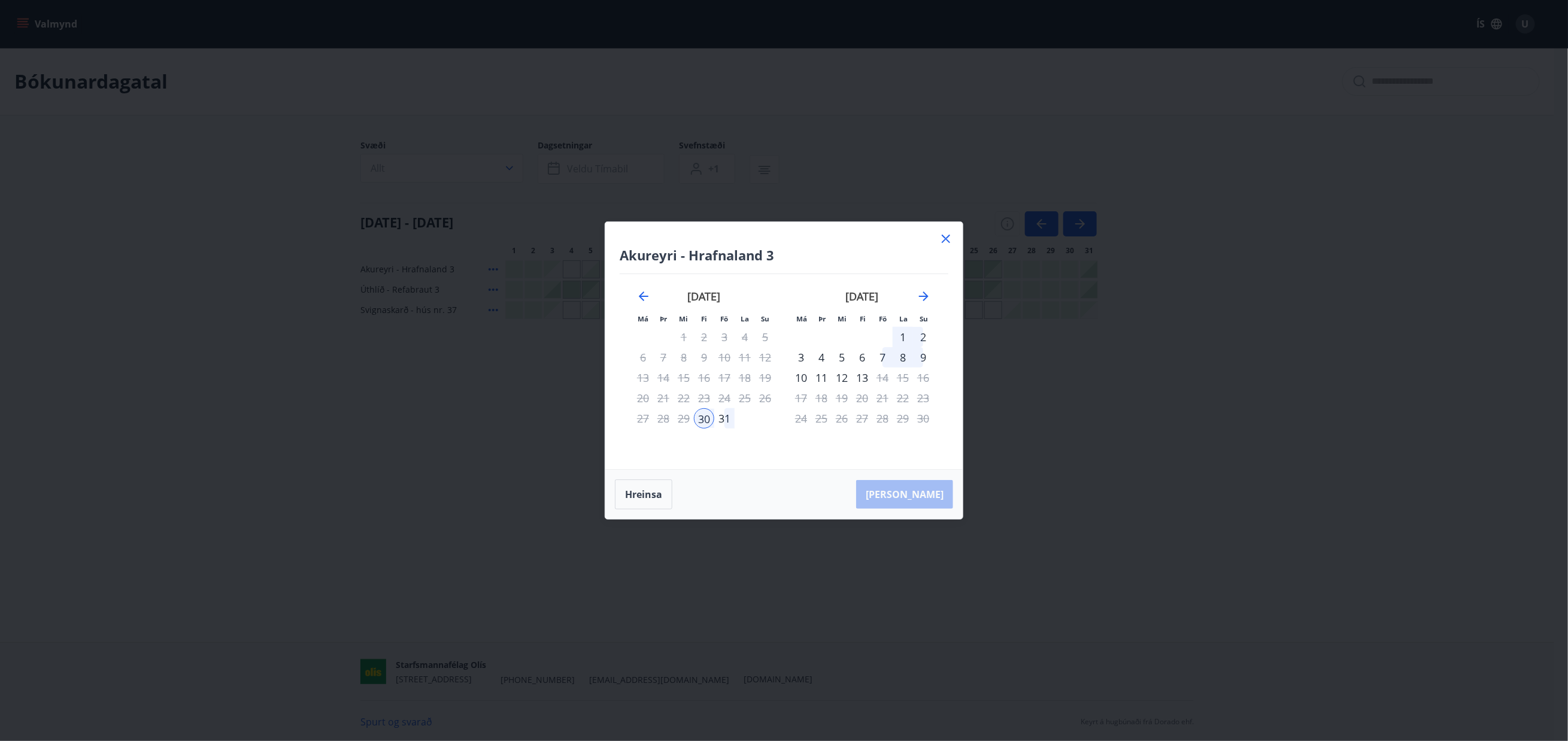
click at [923, 336] on div "2" at bounding box center [923, 337] width 20 height 20
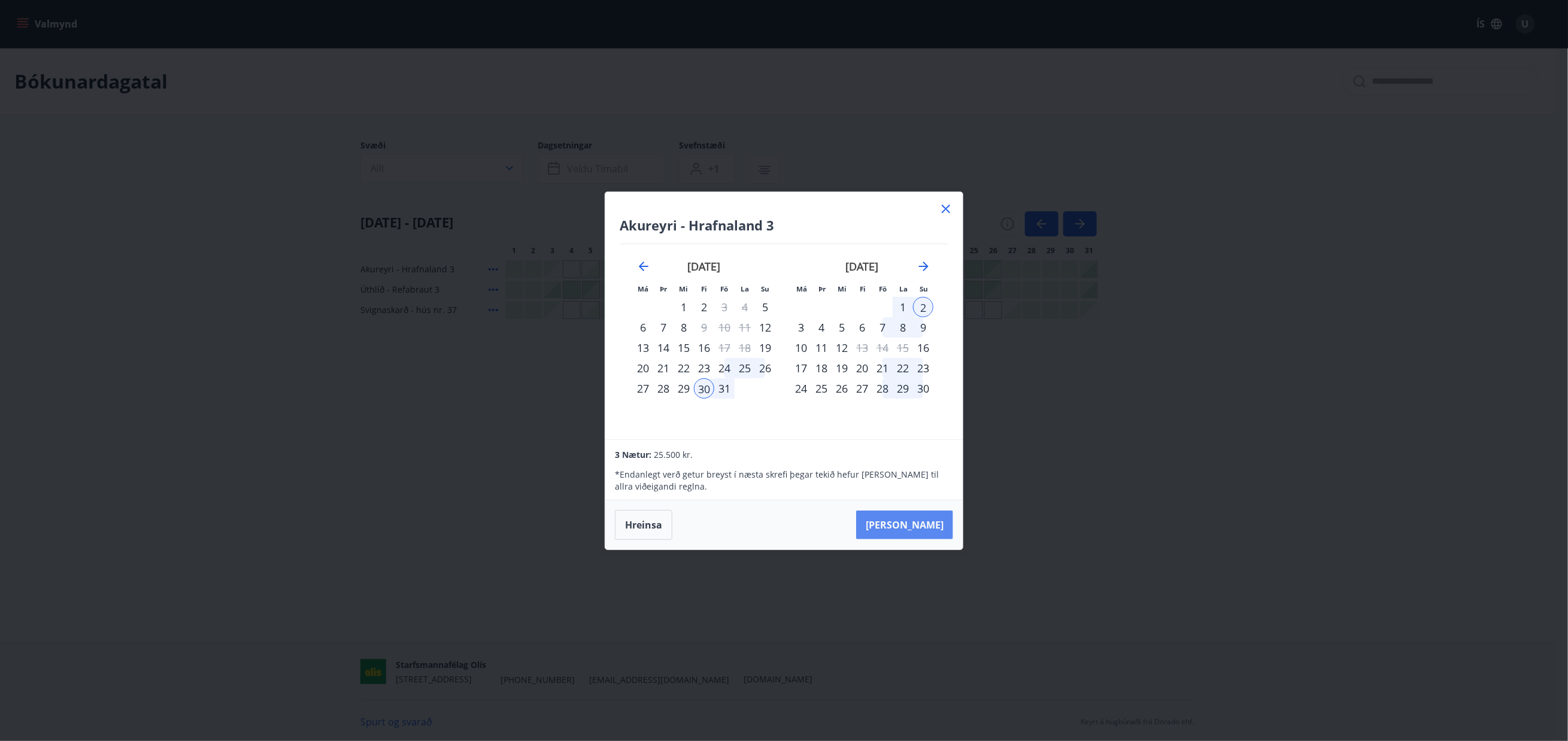
click at [937, 519] on button "[PERSON_NAME]" at bounding box center [905, 525] width 97 height 28
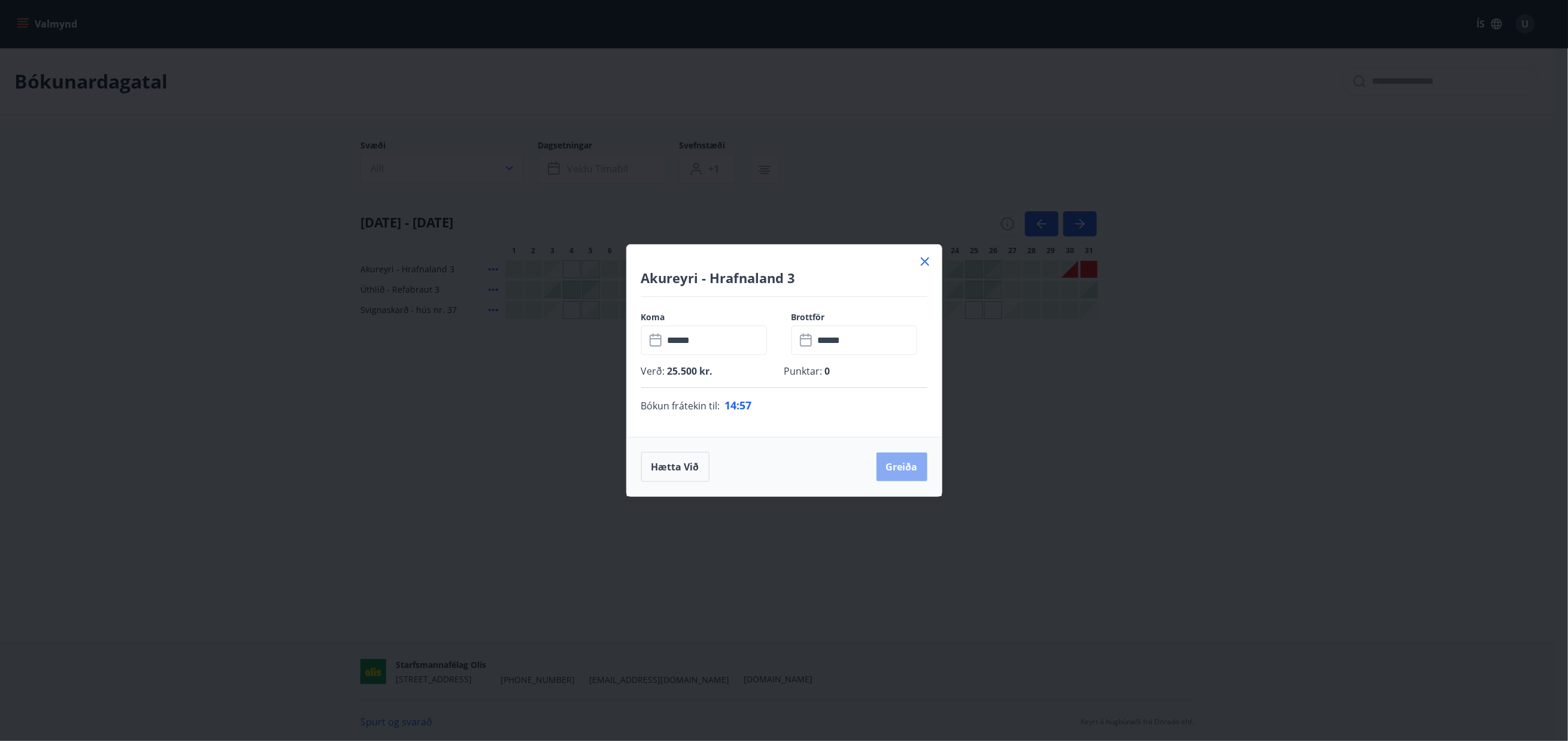
click at [898, 464] on button "Greiða" at bounding box center [902, 467] width 51 height 28
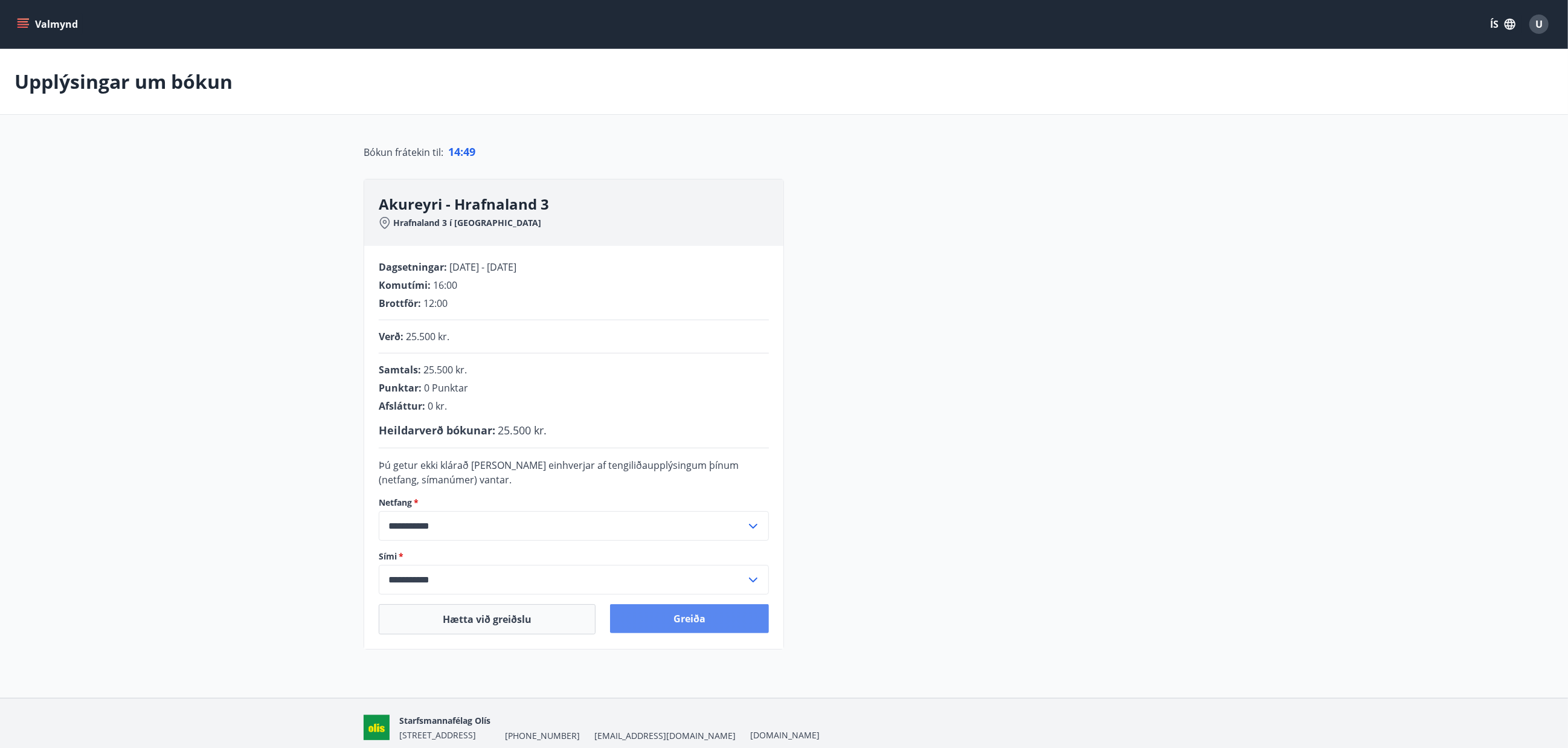
click at [703, 616] on button "Greiða" at bounding box center [689, 619] width 159 height 29
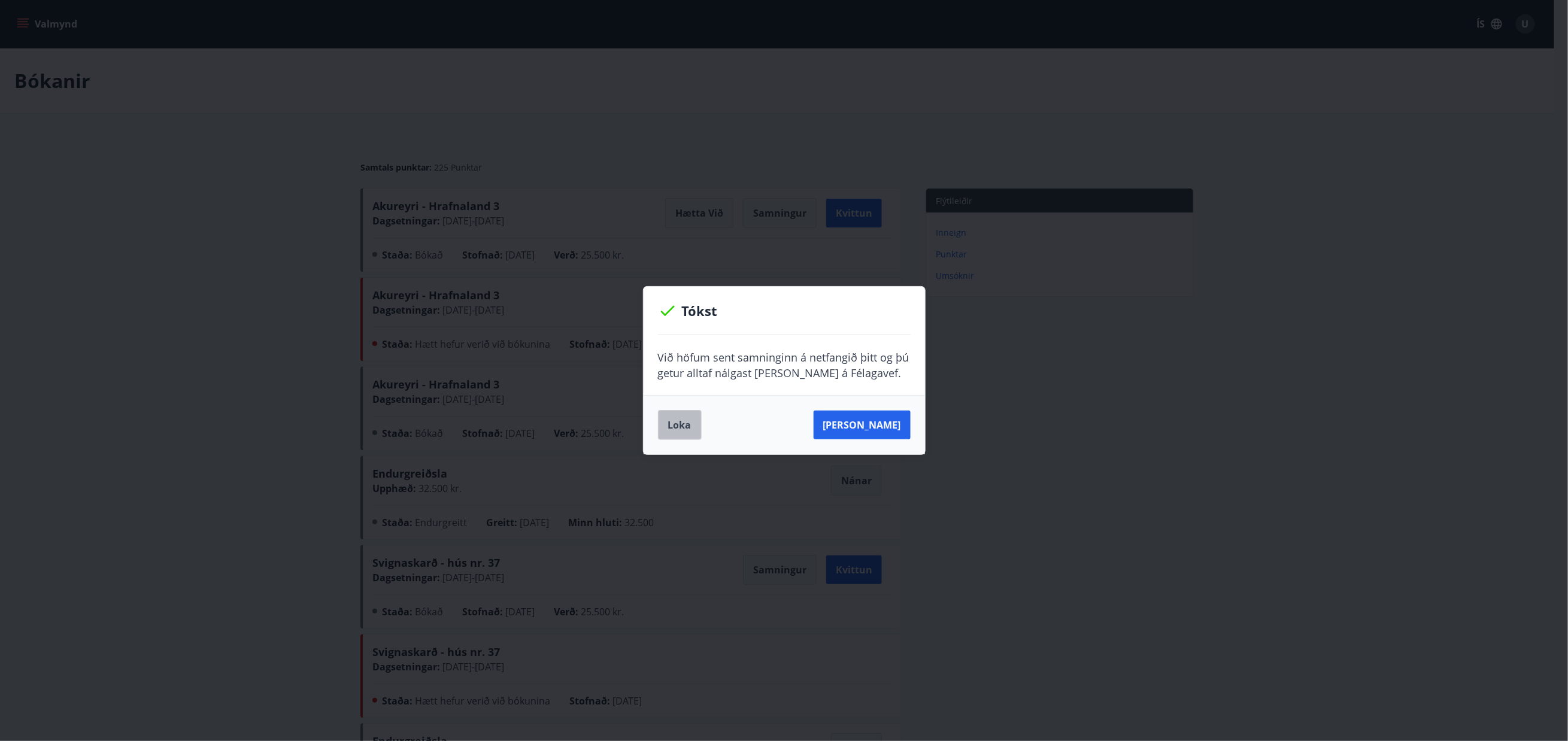
click at [690, 432] on button "Loka" at bounding box center [680, 425] width 44 height 30
